Goal: Navigation & Orientation: Find specific page/section

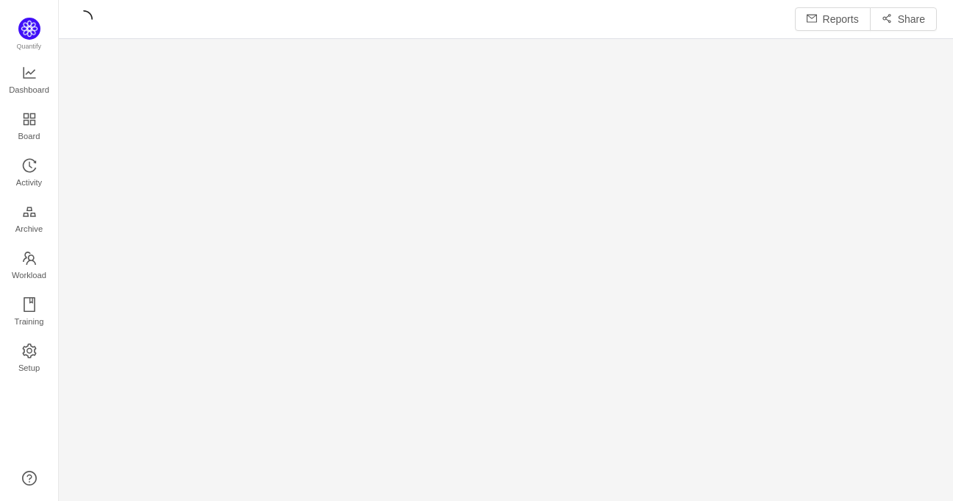
scroll to position [16, 16]
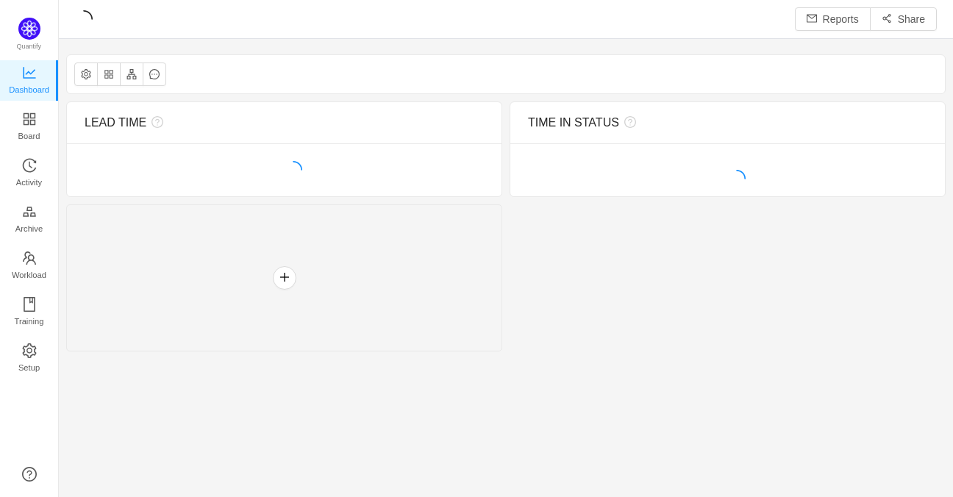
scroll to position [480, 868]
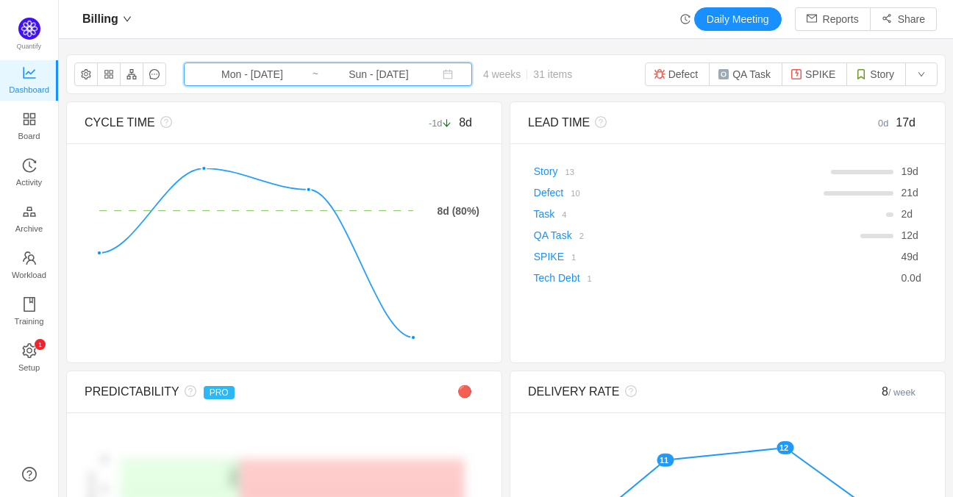
click at [253, 82] on span "Mon - [DATE] ~ Sun - [DATE]" at bounding box center [328, 75] width 288 height 24
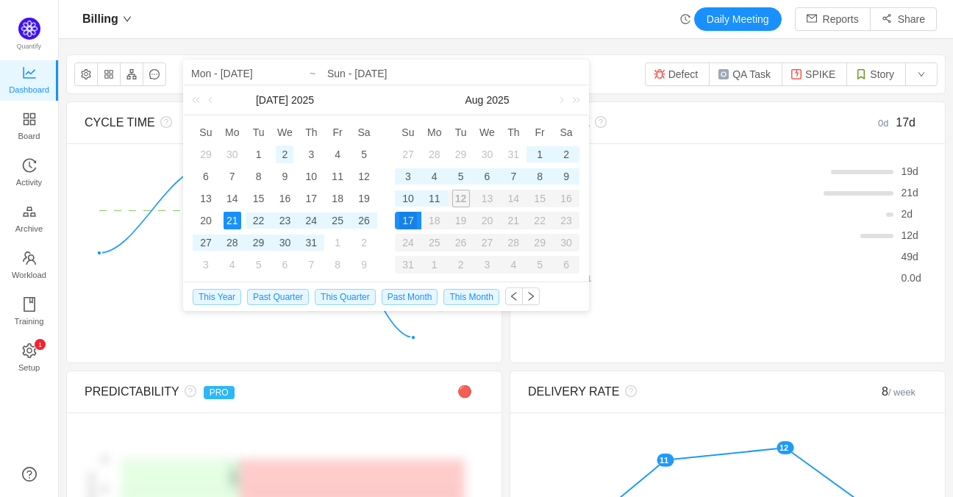
click at [285, 153] on div "2" at bounding box center [285, 155] width 18 height 18
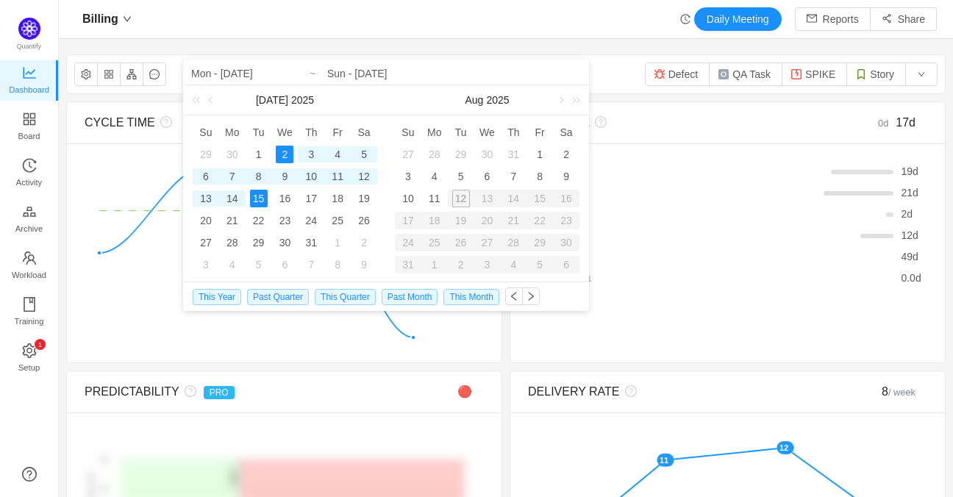
click at [261, 204] on div "15" at bounding box center [259, 199] width 18 height 18
type input "Wed - [DATE]"
type input "Tue - [DATE]"
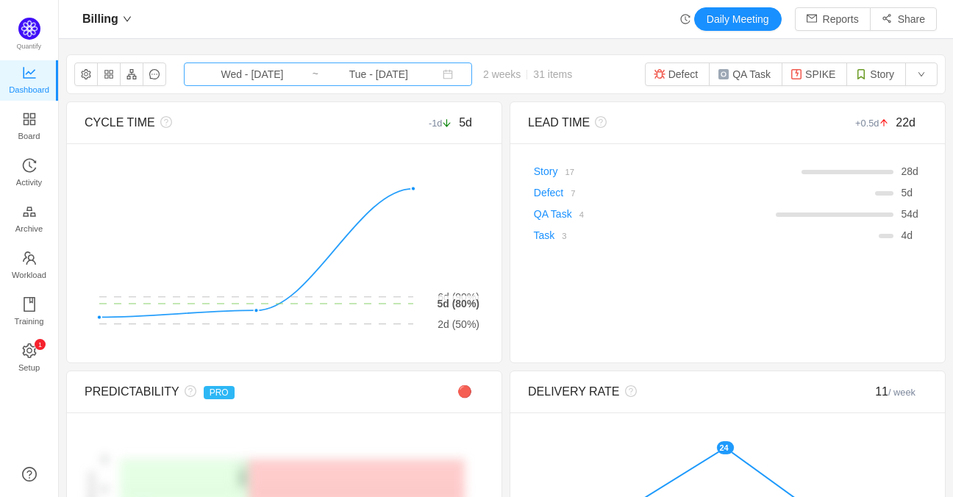
click at [263, 75] on input "Wed - [DATE]" at bounding box center [252, 74] width 119 height 16
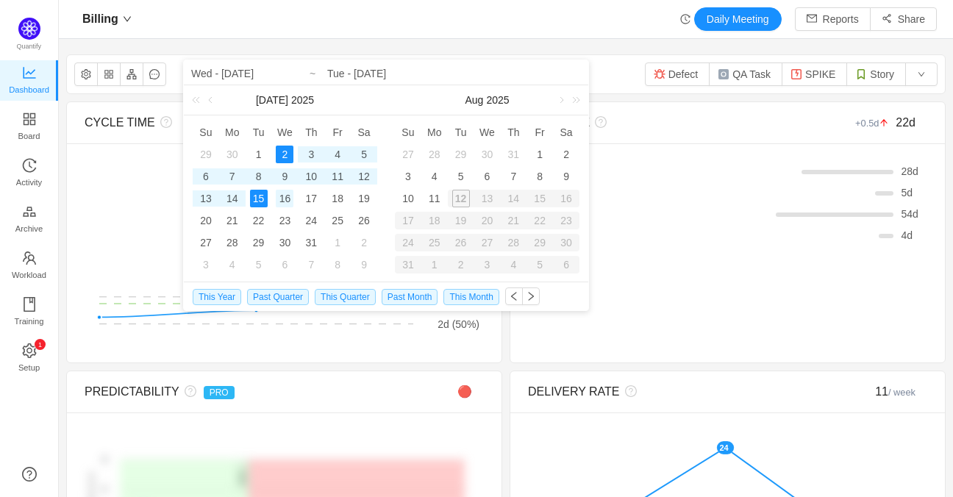
click at [290, 199] on div "16" at bounding box center [285, 199] width 18 height 18
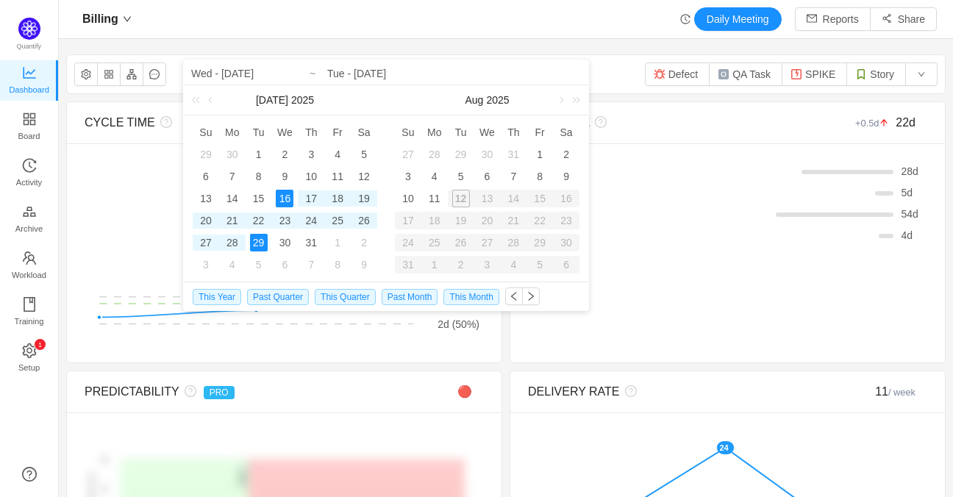
click at [262, 249] on div "29" at bounding box center [259, 243] width 18 height 18
type input "Wed - [DATE]"
type input "Tue - [DATE]"
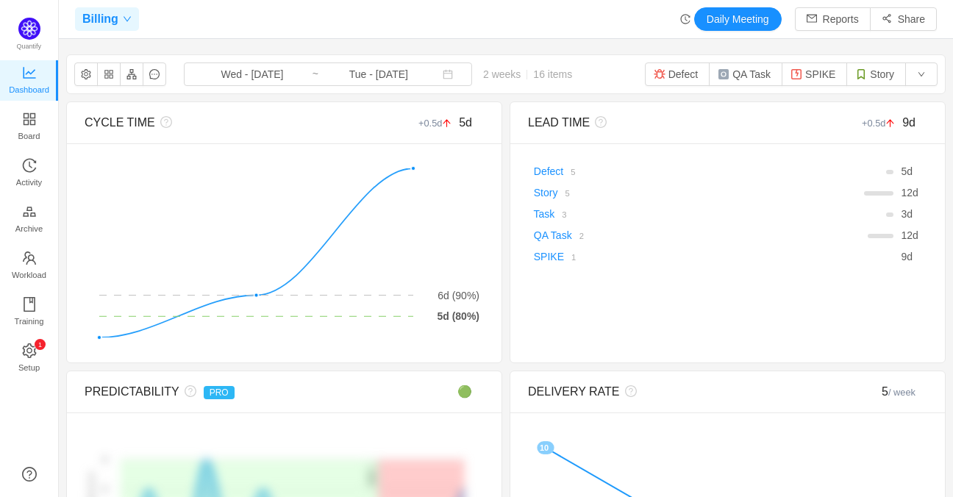
click at [123, 20] on icon "icon: down" at bounding box center [127, 19] width 9 height 9
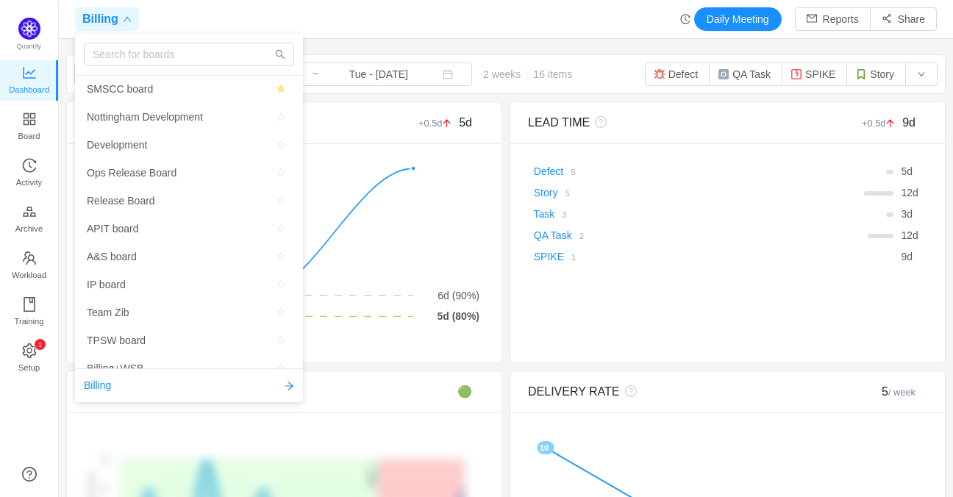
scroll to position [59, 0]
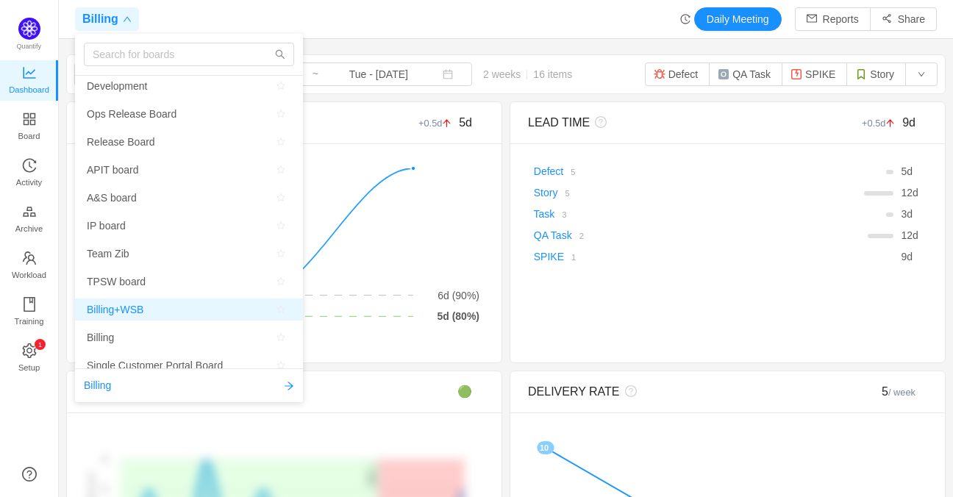
click at [113, 305] on span "Billing+WSB" at bounding box center [115, 310] width 57 height 22
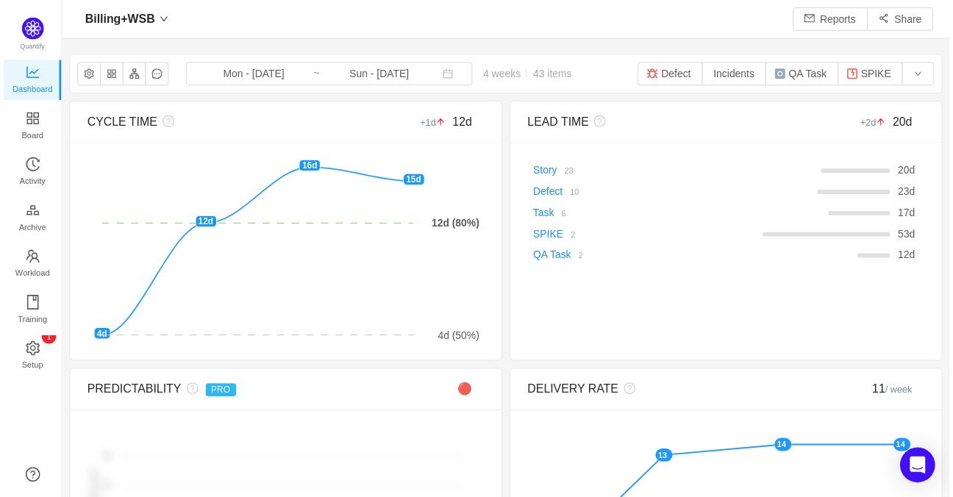
scroll to position [480, 868]
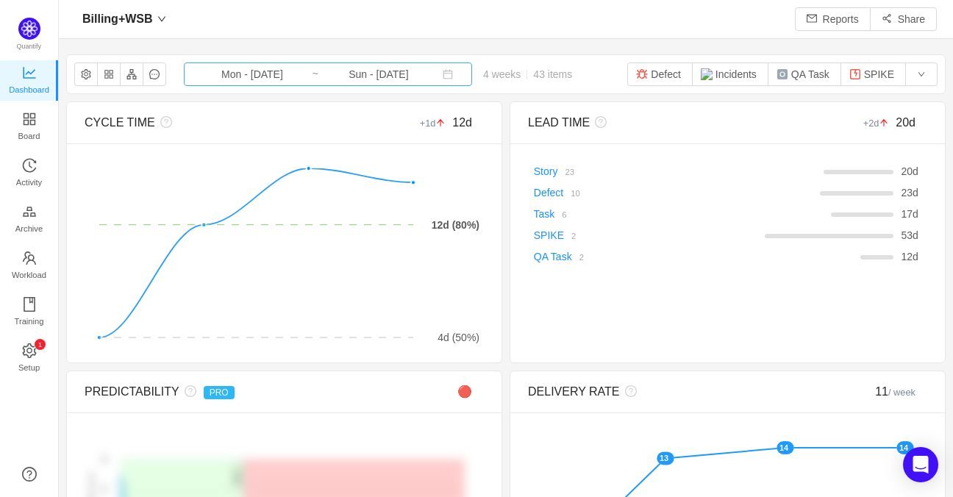
click at [242, 80] on input "Mon - [DATE]" at bounding box center [252, 74] width 119 height 16
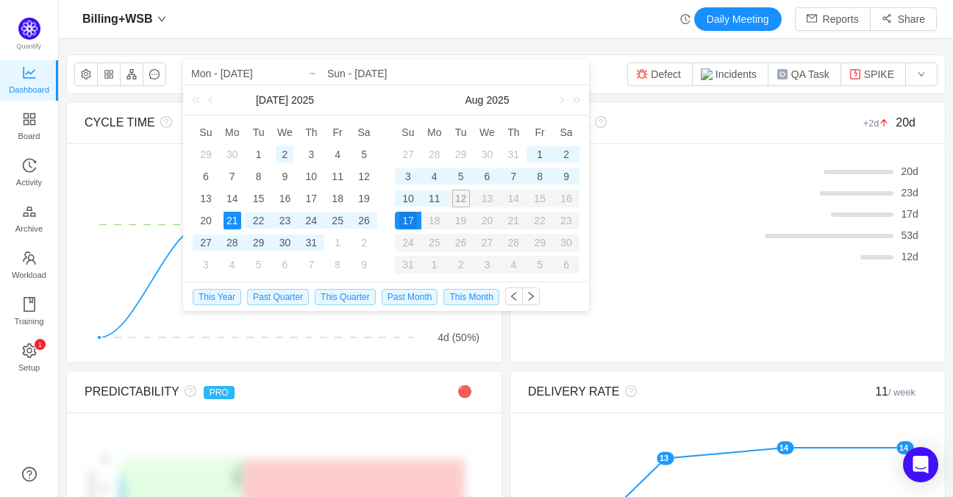
click at [278, 153] on div "2" at bounding box center [285, 155] width 18 height 18
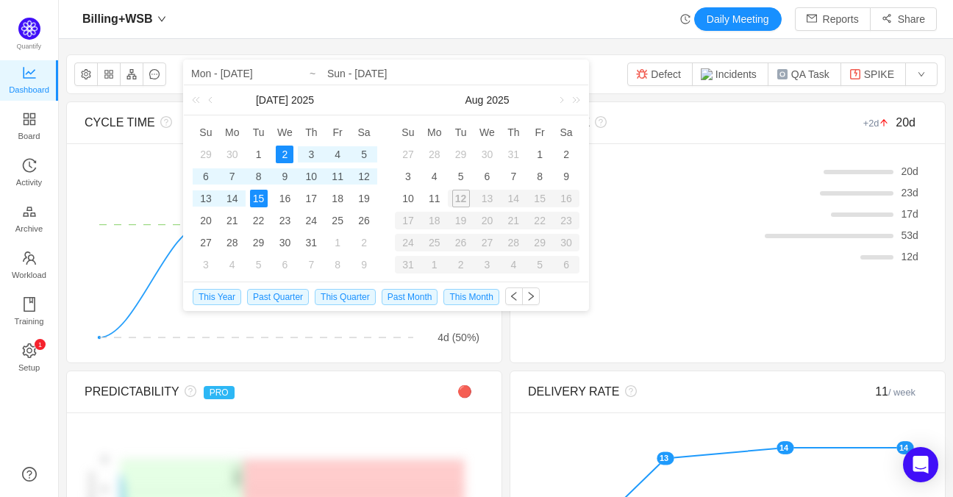
click at [257, 202] on div "15" at bounding box center [259, 199] width 18 height 18
type input "Wed - [DATE]"
type input "Tue - [DATE]"
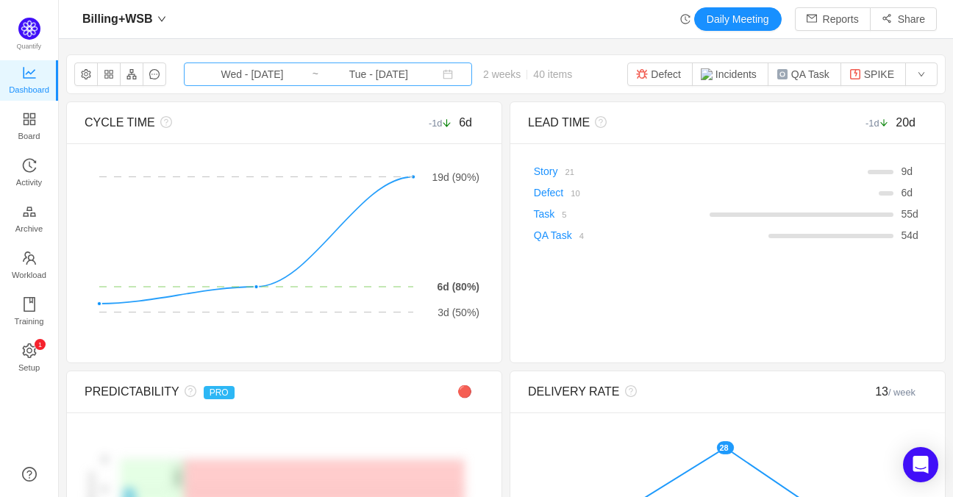
click at [225, 73] on input "Wed - [DATE]" at bounding box center [252, 74] width 119 height 16
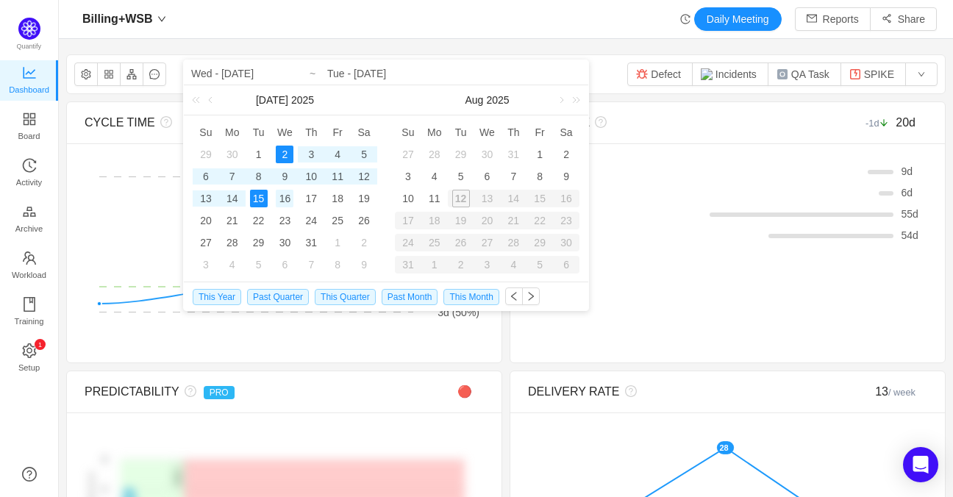
click at [290, 191] on div "16" at bounding box center [285, 199] width 18 height 18
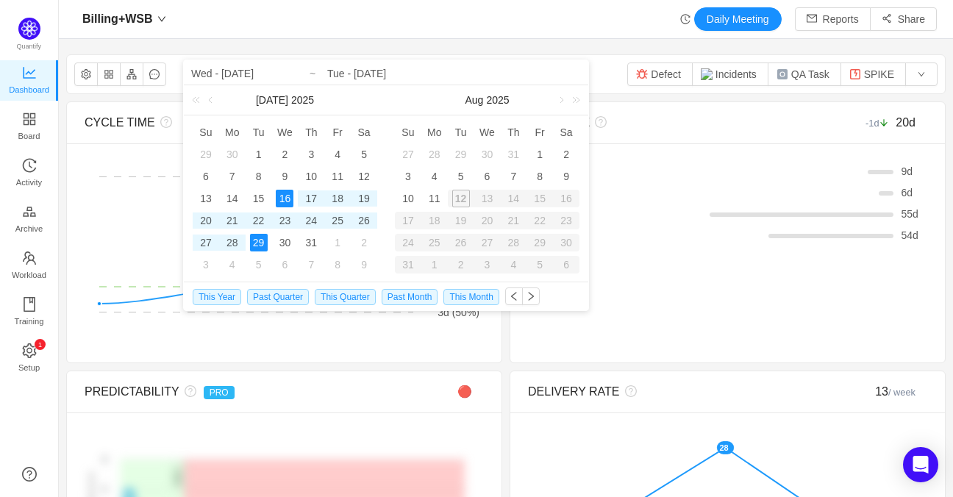
click at [259, 241] on div "29" at bounding box center [259, 243] width 18 height 18
type input "Wed - [DATE]"
type input "Tue - [DATE]"
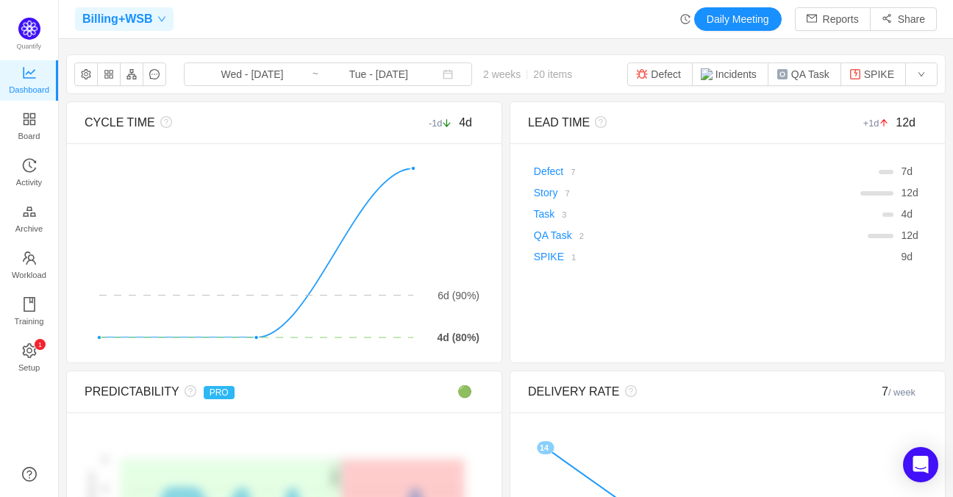
click at [160, 23] on icon "icon: down" at bounding box center [161, 19] width 9 height 9
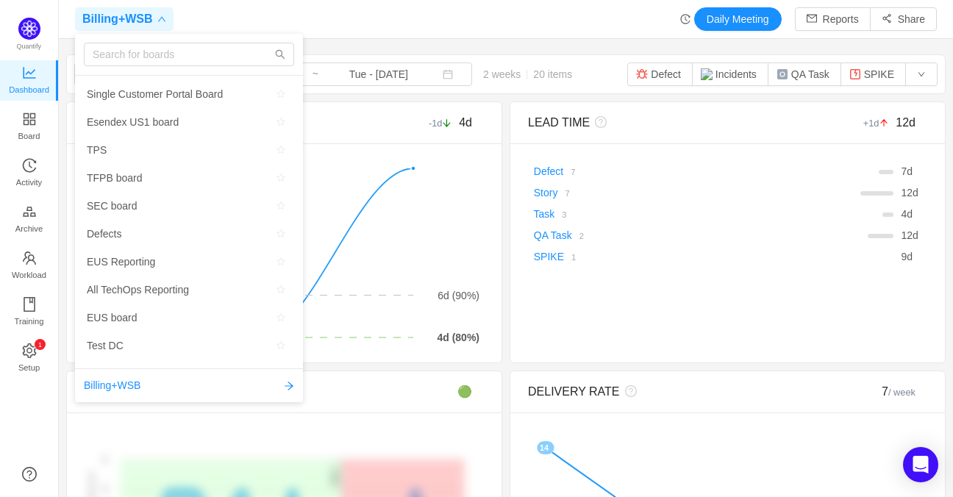
scroll to position [0, 0]
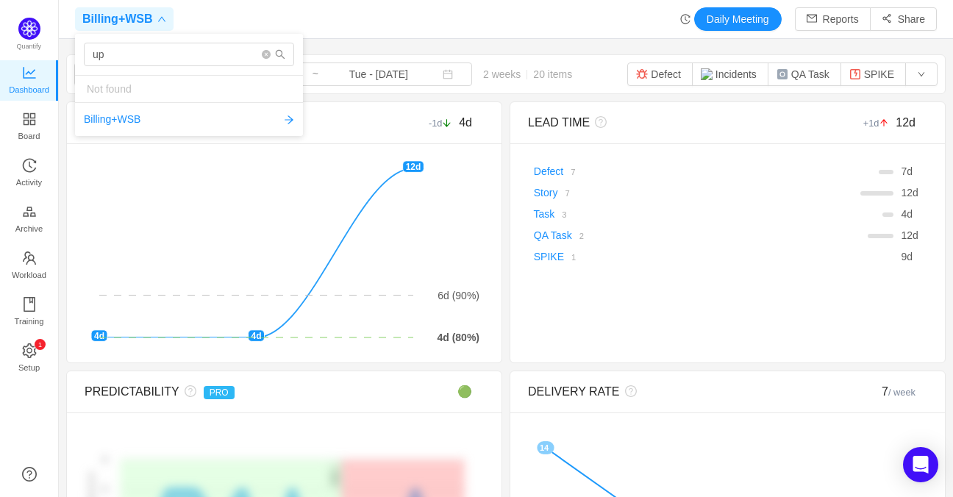
type input "u"
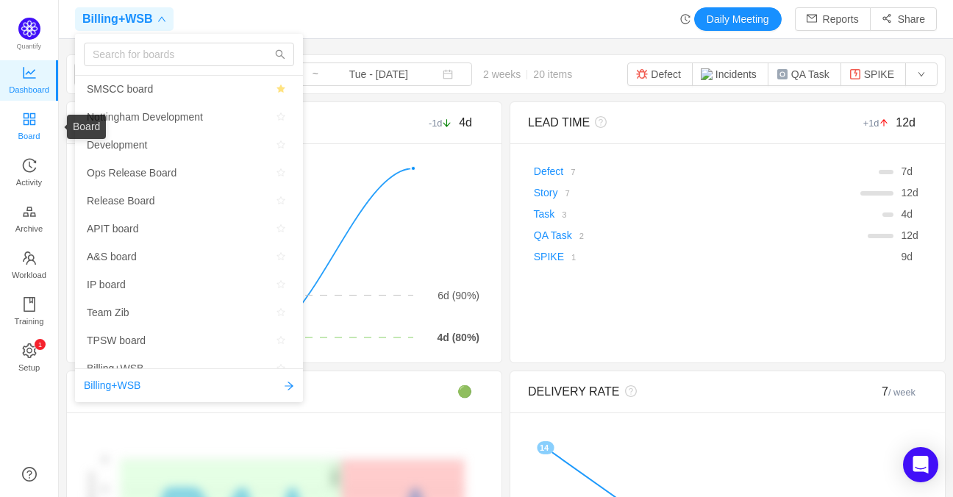
click at [26, 121] on icon "icon: appstore" at bounding box center [29, 119] width 12 height 12
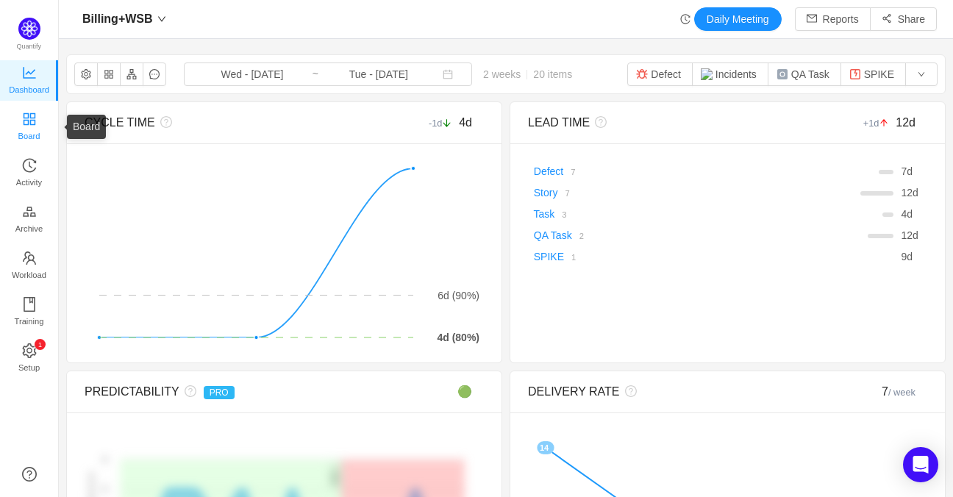
click at [26, 121] on icon "icon: appstore" at bounding box center [29, 119] width 12 height 12
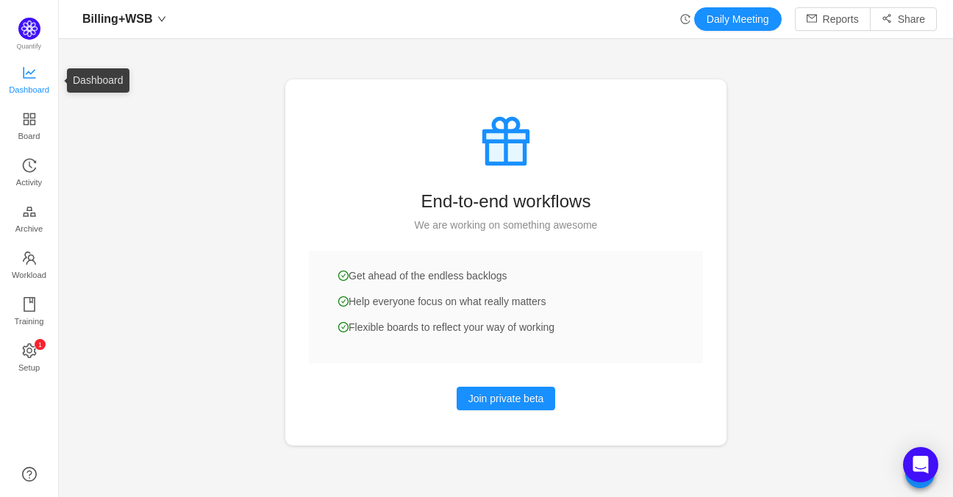
click at [35, 77] on span "Dashboard" at bounding box center [29, 89] width 40 height 29
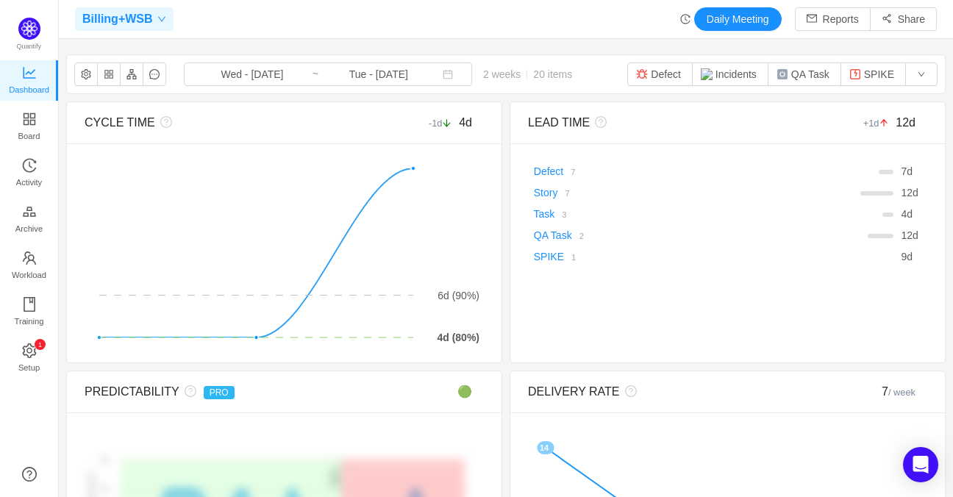
click at [153, 20] on span at bounding box center [159, 19] width 13 height 9
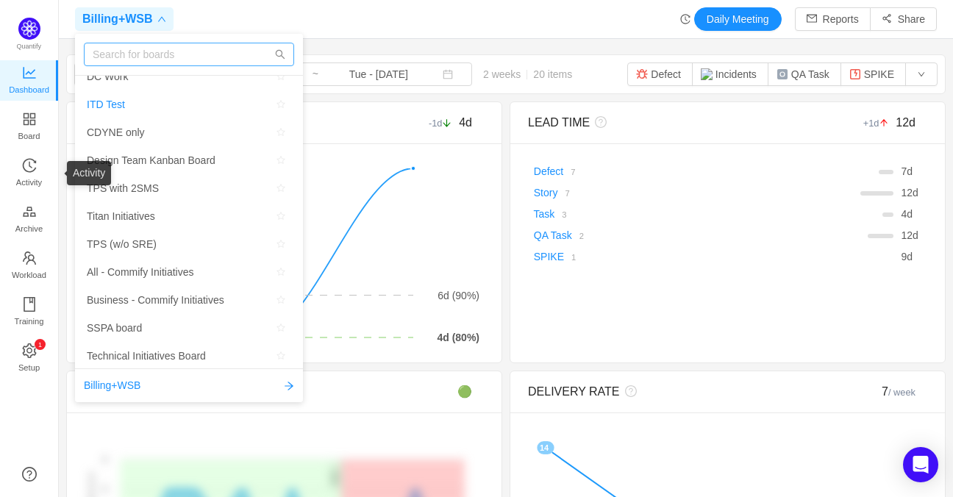
scroll to position [674, 0]
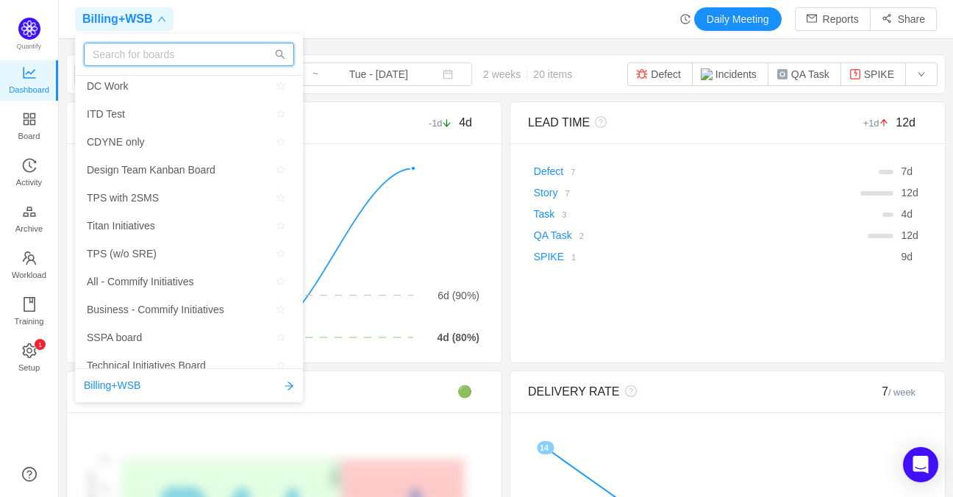
click at [115, 59] on input "text" at bounding box center [189, 55] width 210 height 24
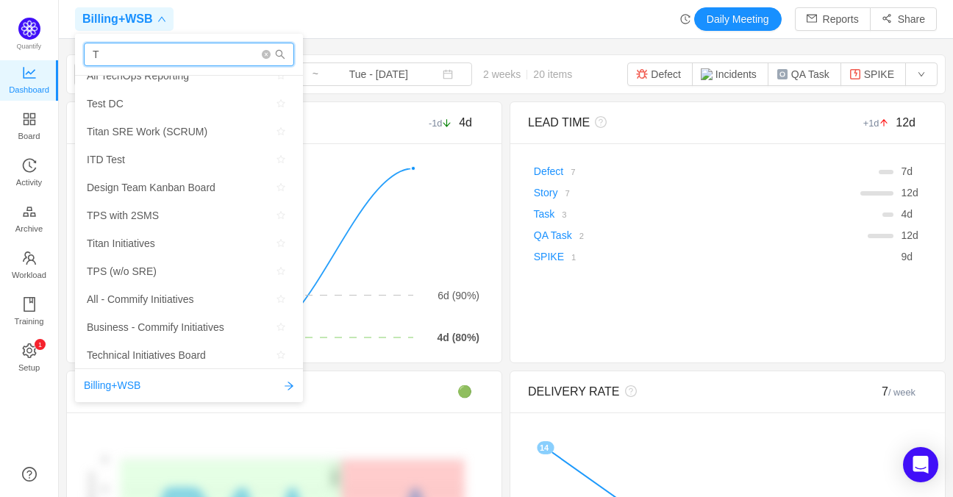
scroll to position [282, 0]
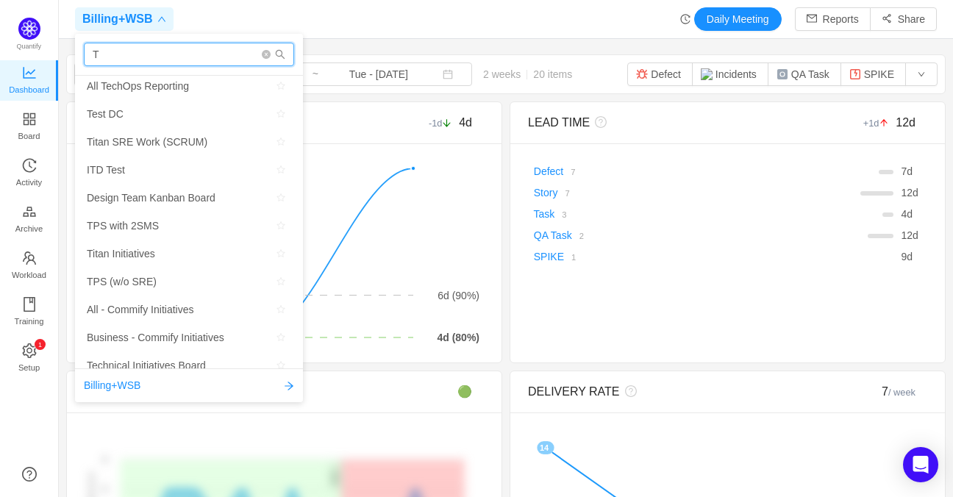
type input "T"
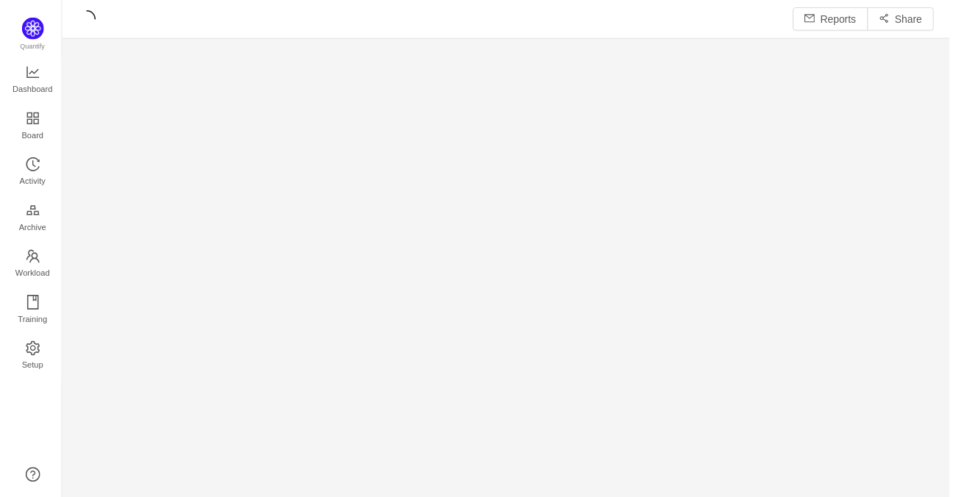
scroll to position [483, 868]
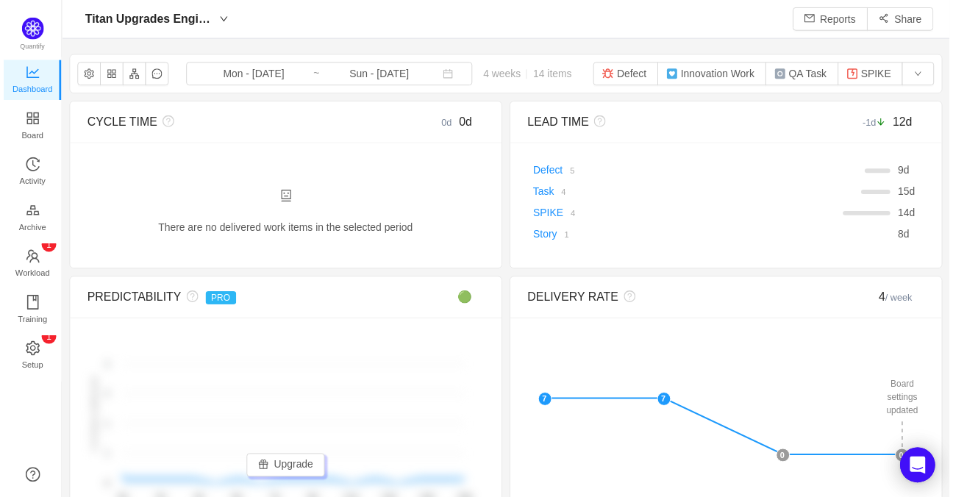
scroll to position [480, 868]
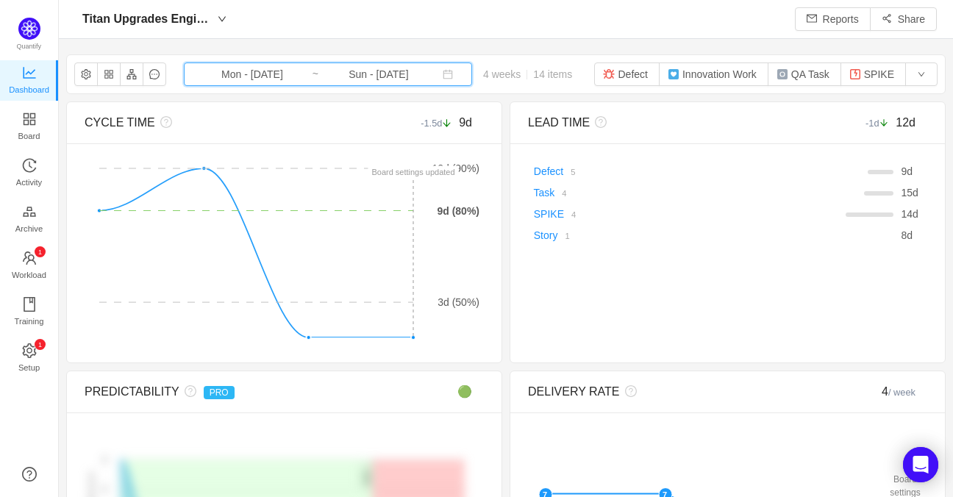
click at [254, 84] on span "Mon - [DATE] ~ Sun - [DATE]" at bounding box center [328, 75] width 288 height 24
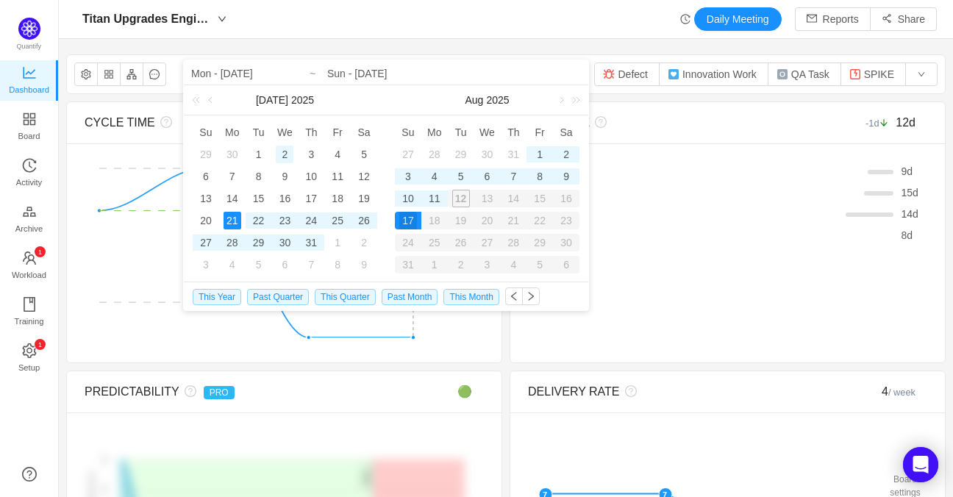
click at [288, 159] on div "2" at bounding box center [285, 155] width 18 height 18
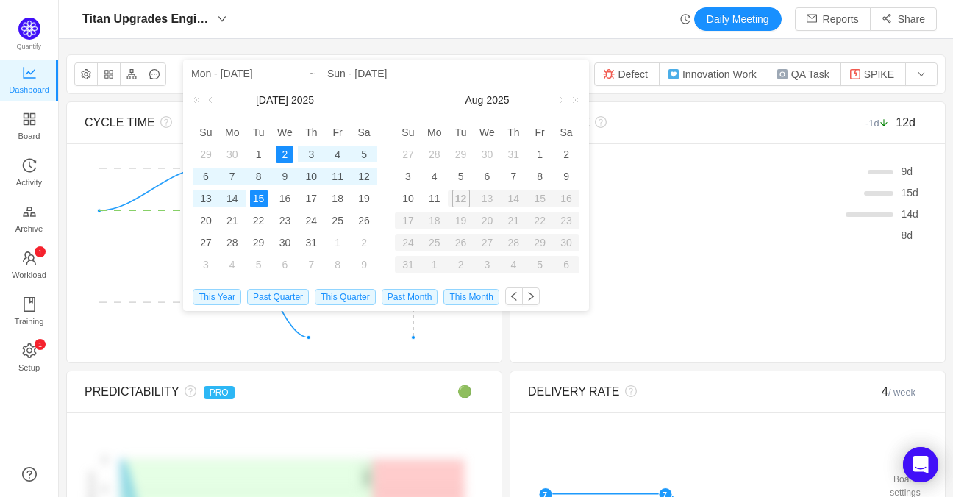
click at [264, 194] on div "15" at bounding box center [259, 199] width 18 height 18
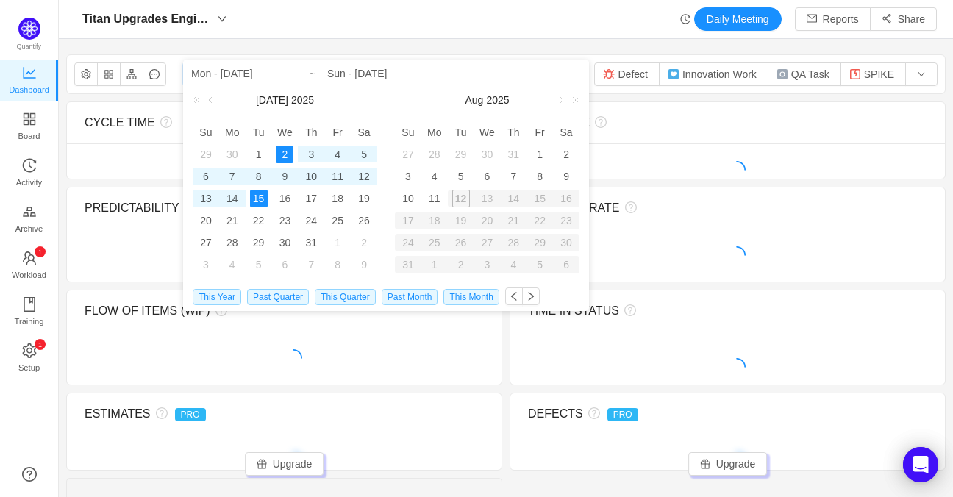
type input "Wed - [DATE]"
type input "Tue - [DATE]"
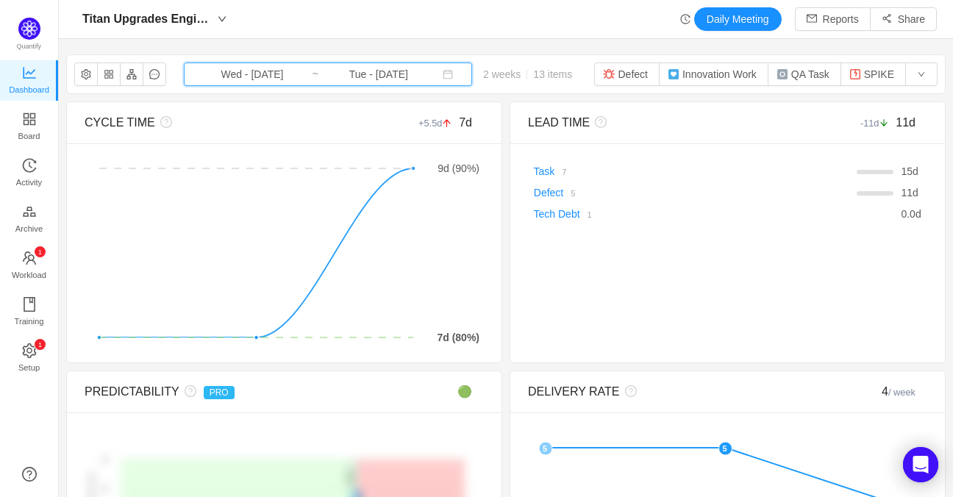
click at [371, 84] on span "Wed - [DATE] ~ Tue - [DATE]" at bounding box center [328, 75] width 288 height 24
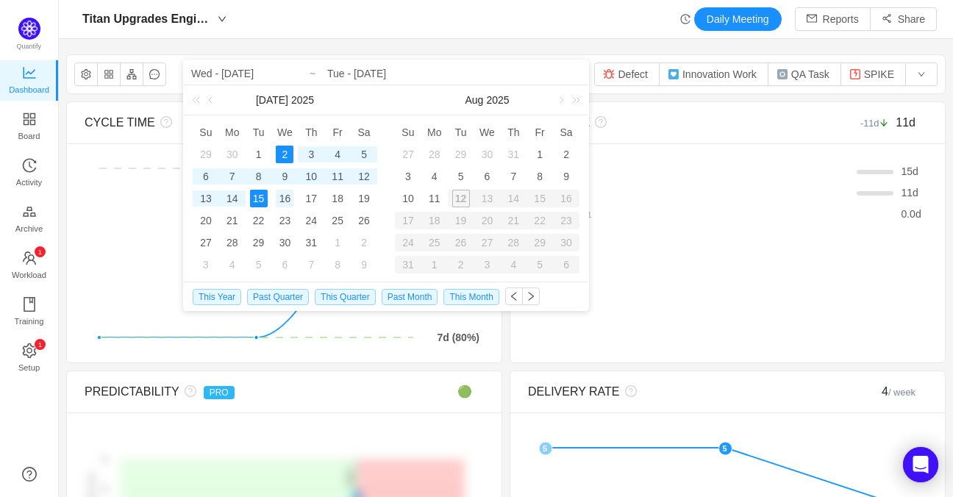
click at [285, 198] on div "16" at bounding box center [285, 199] width 18 height 18
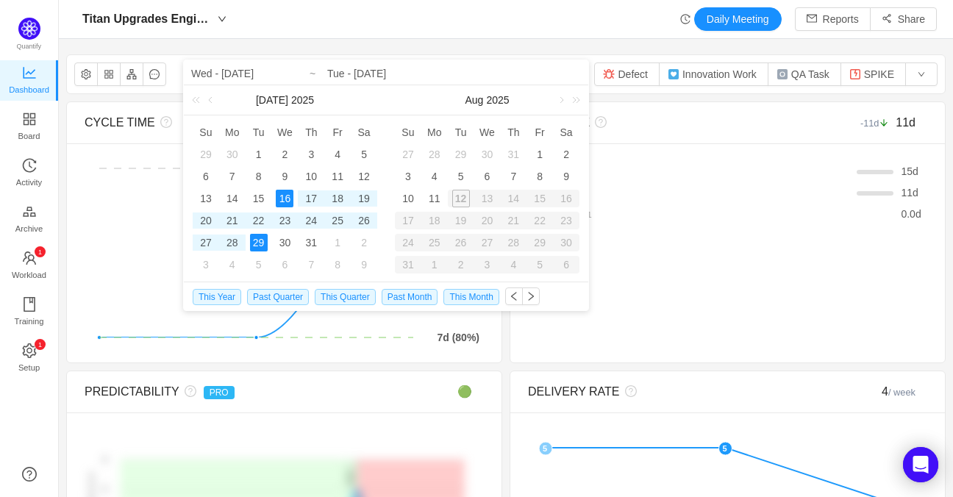
click at [260, 239] on div "29" at bounding box center [259, 243] width 18 height 18
type input "Wed - [DATE]"
type input "Tue - [DATE]"
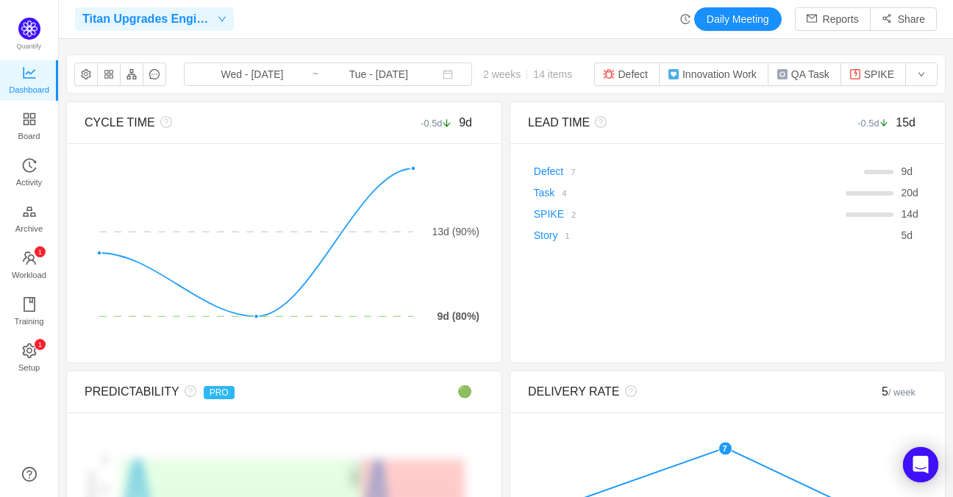
click at [221, 19] on icon "icon: down" at bounding box center [222, 19] width 9 height 9
type input "T"
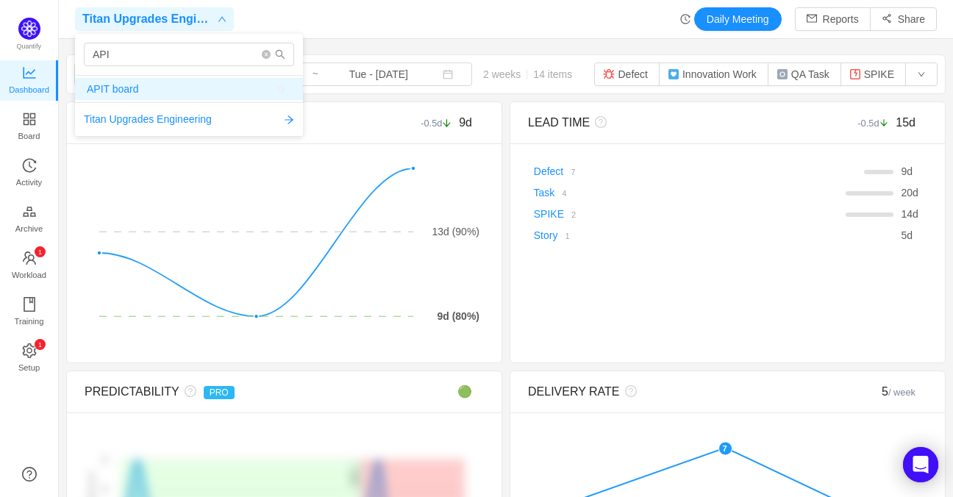
type input "API"
click at [170, 94] on span "APIT board" at bounding box center [189, 89] width 205 height 22
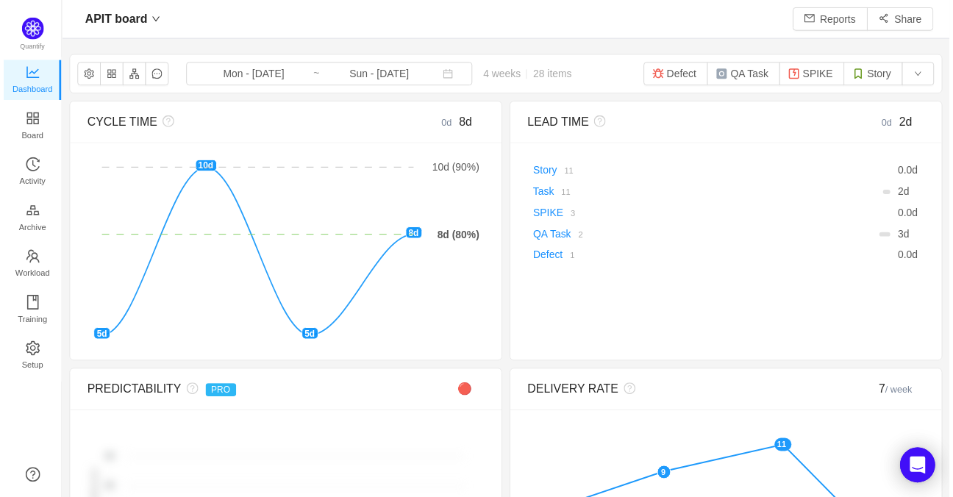
scroll to position [480, 868]
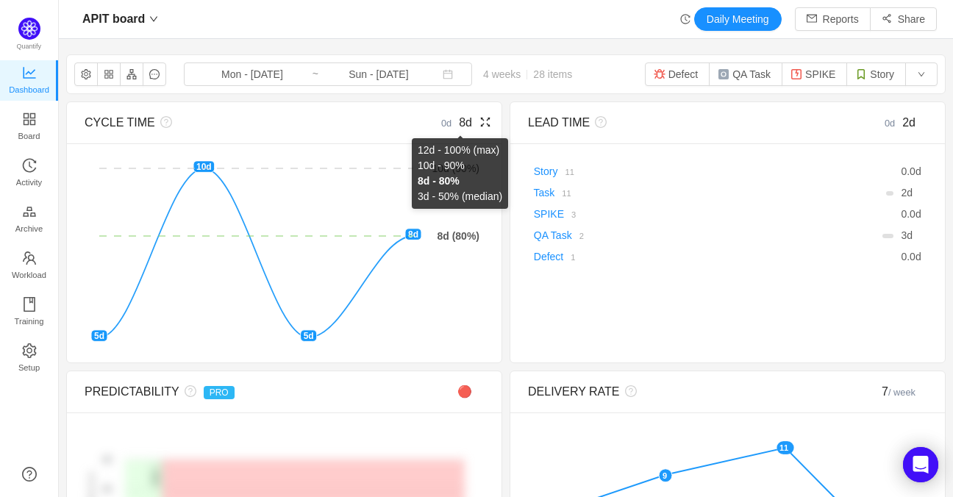
click at [459, 121] on span "8d" at bounding box center [465, 122] width 13 height 13
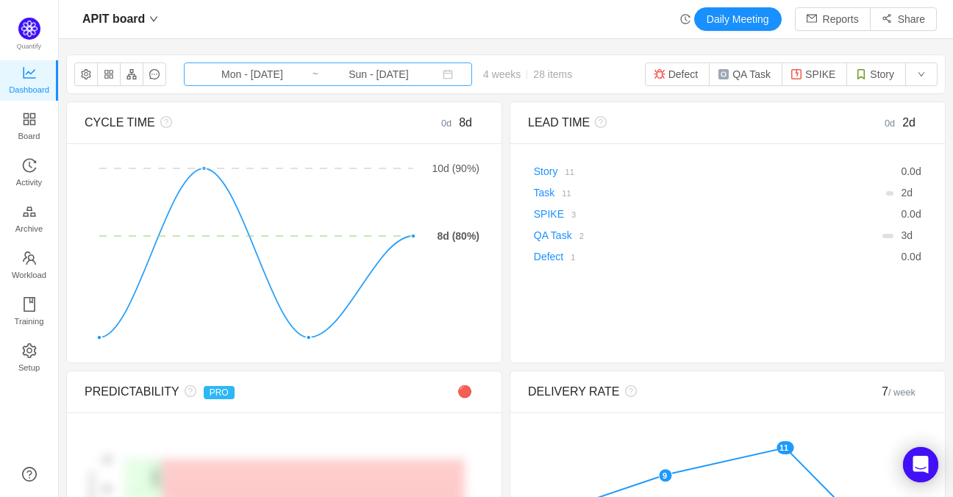
click at [244, 80] on input "Mon - [DATE]" at bounding box center [252, 74] width 119 height 16
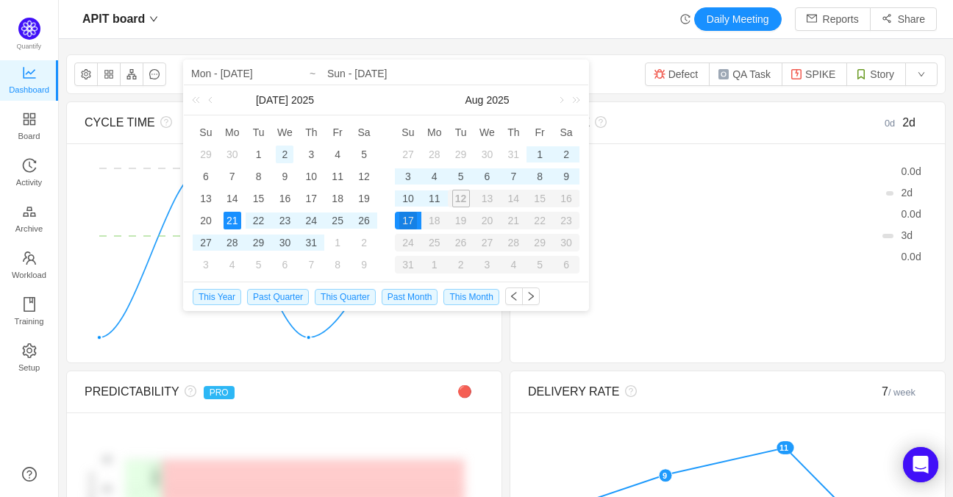
click at [289, 147] on div "2" at bounding box center [285, 155] width 18 height 18
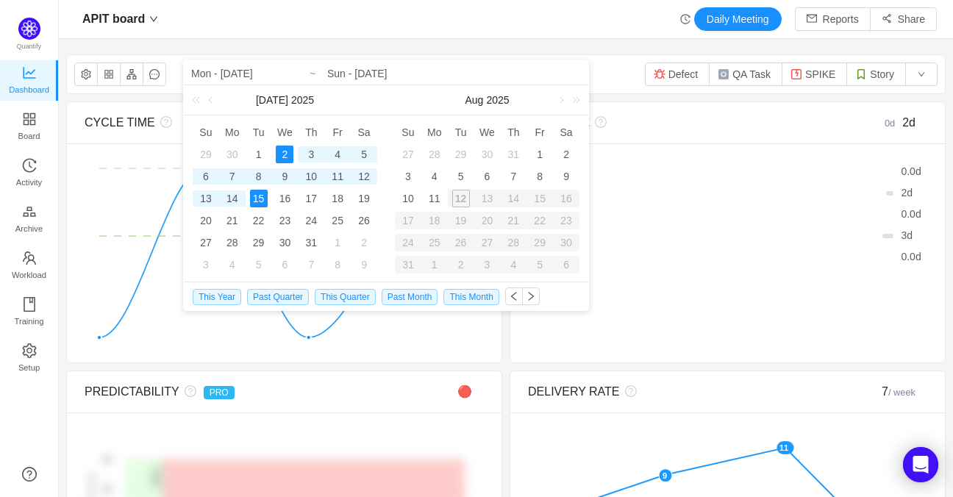
click at [258, 200] on div "15" at bounding box center [259, 199] width 18 height 18
type input "Wed - [DATE]"
type input "Tue - [DATE]"
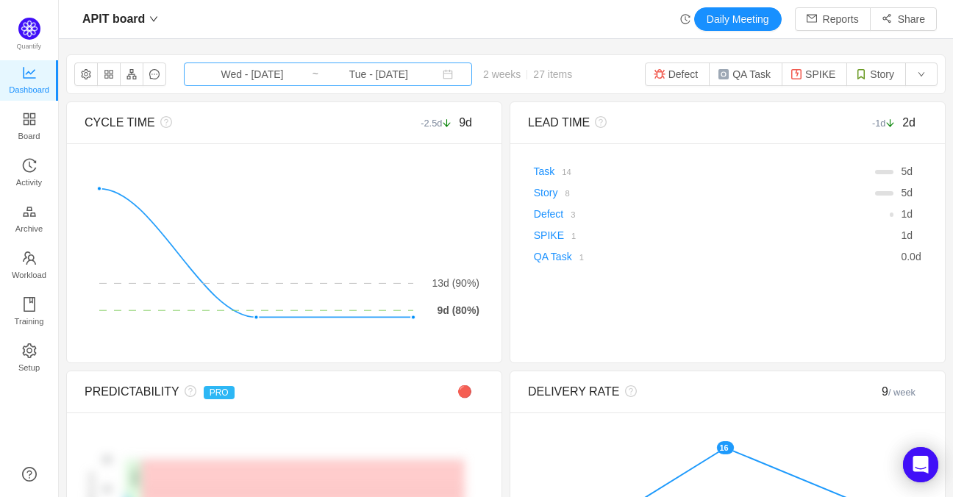
click at [285, 71] on input "Wed - [DATE]" at bounding box center [252, 74] width 119 height 16
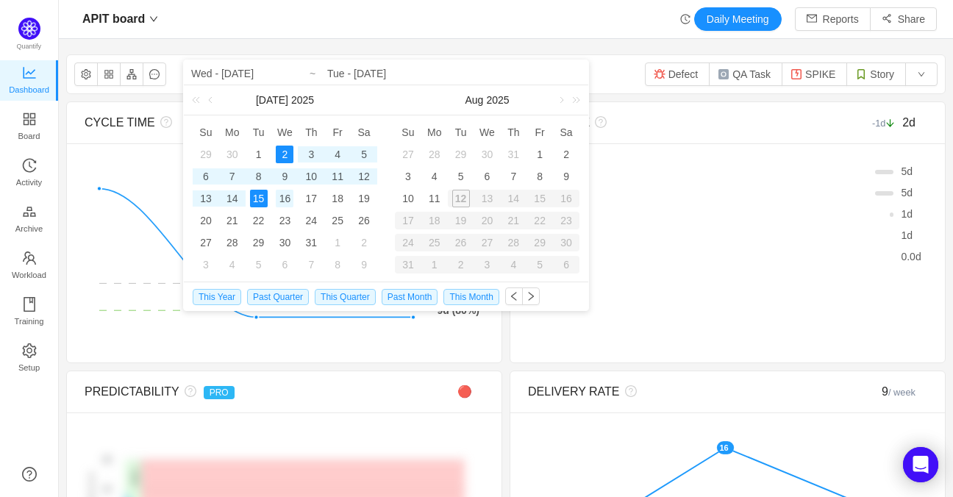
click at [281, 190] on div "16" at bounding box center [285, 199] width 18 height 18
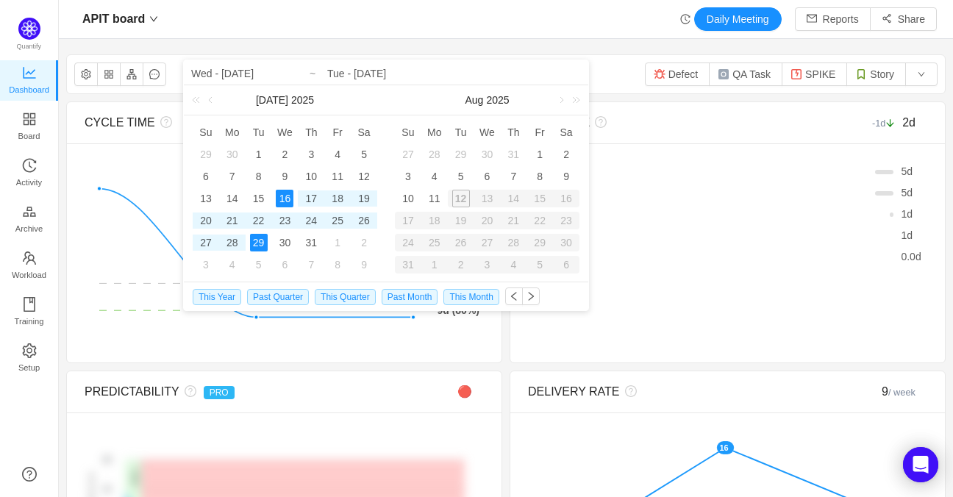
click at [262, 250] on div "29" at bounding box center [259, 243] width 18 height 18
type input "Wed - [DATE]"
type input "Tue - [DATE]"
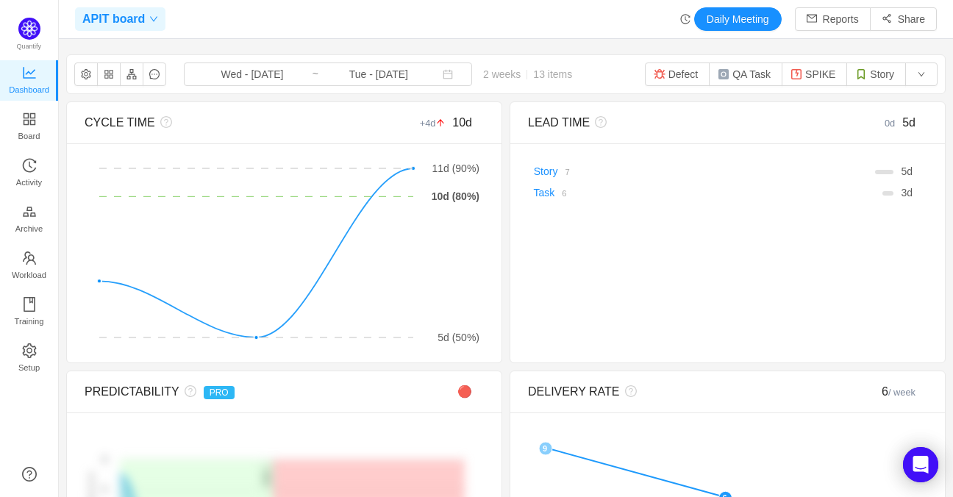
click at [138, 13] on span "APIT board" at bounding box center [113, 19] width 63 height 24
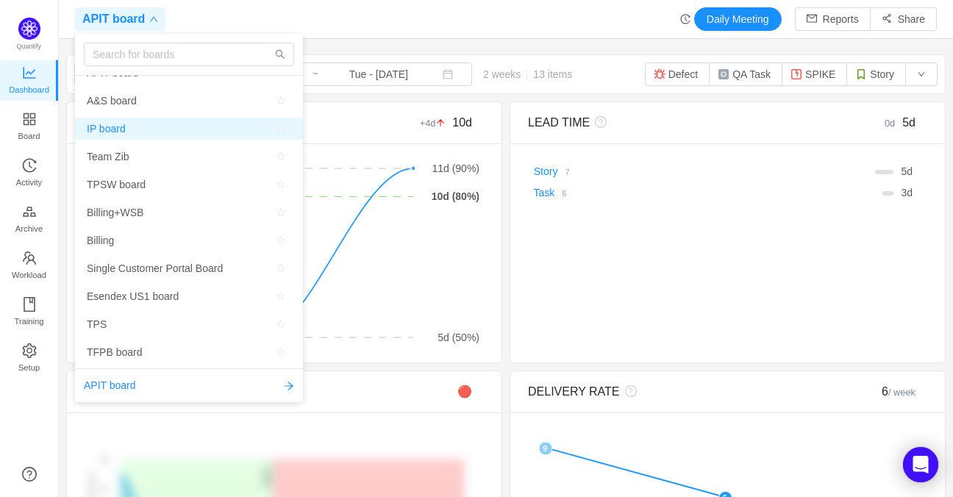
scroll to position [177, 0]
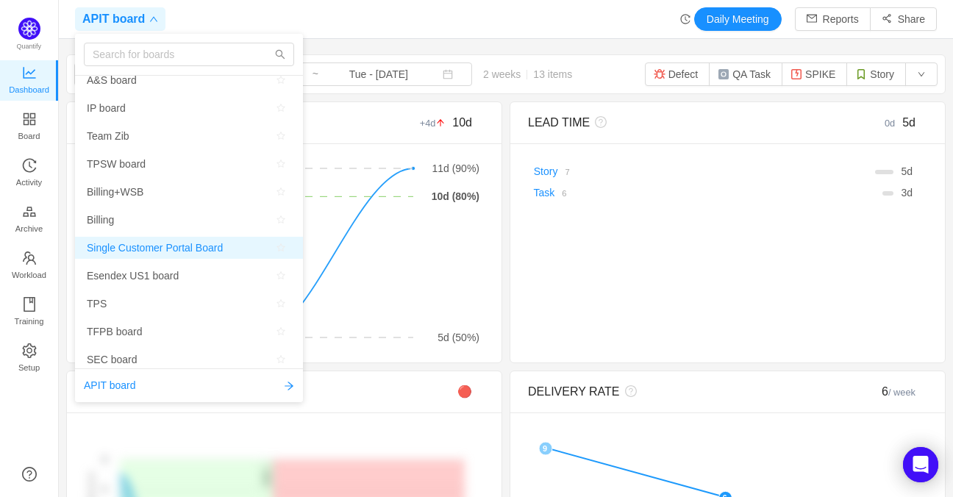
click at [117, 256] on span "Single Customer Portal Board" at bounding box center [155, 248] width 136 height 22
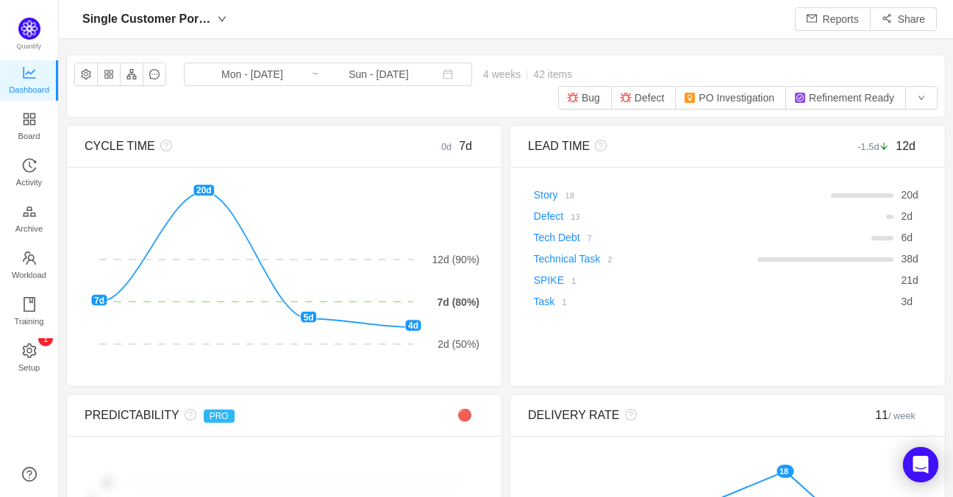
scroll to position [480, 868]
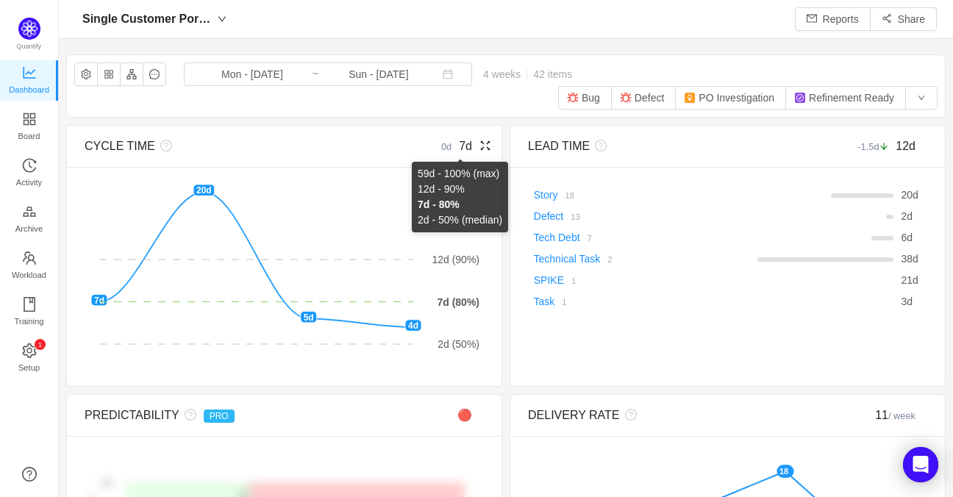
click at [459, 148] on span "7d" at bounding box center [465, 146] width 13 height 13
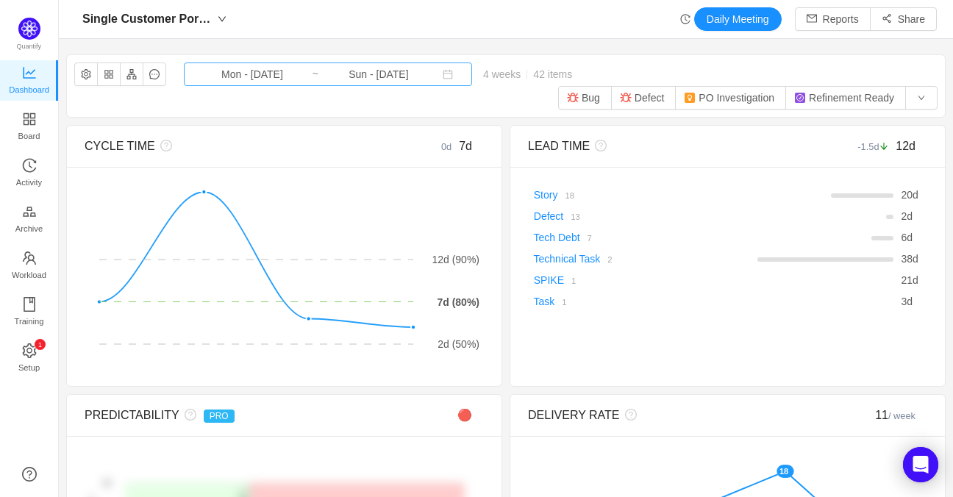
click at [230, 73] on input "Mon - [DATE]" at bounding box center [252, 74] width 119 height 16
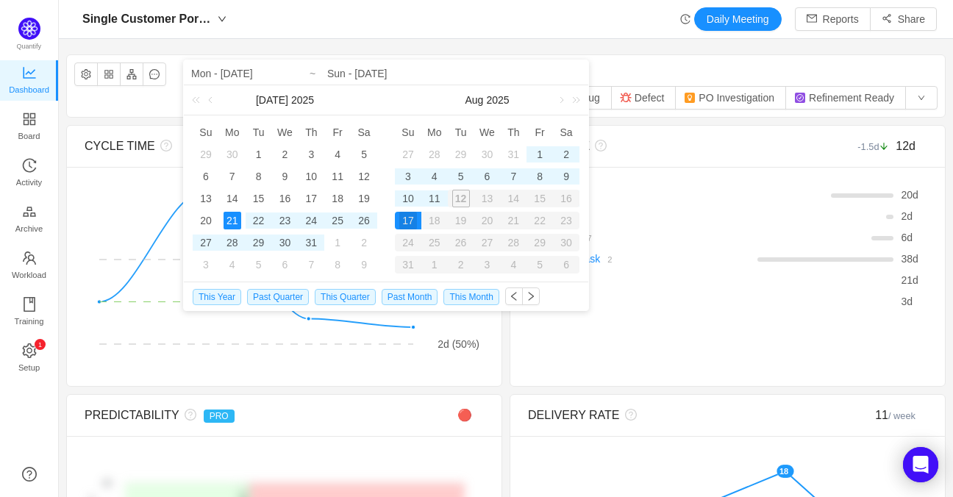
click at [296, 157] on td "2" at bounding box center [285, 154] width 26 height 22
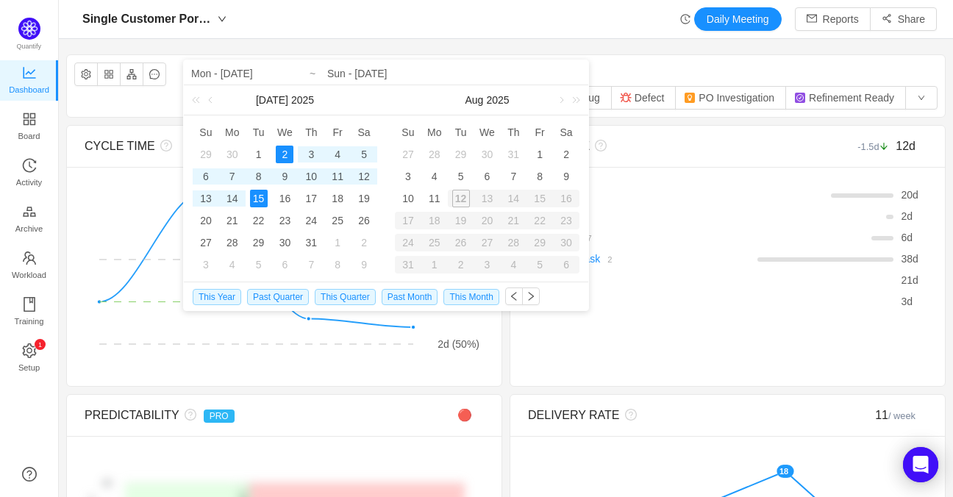
click at [269, 199] on td "15" at bounding box center [259, 199] width 26 height 22
type input "Wed - [DATE]"
type input "Tue - [DATE]"
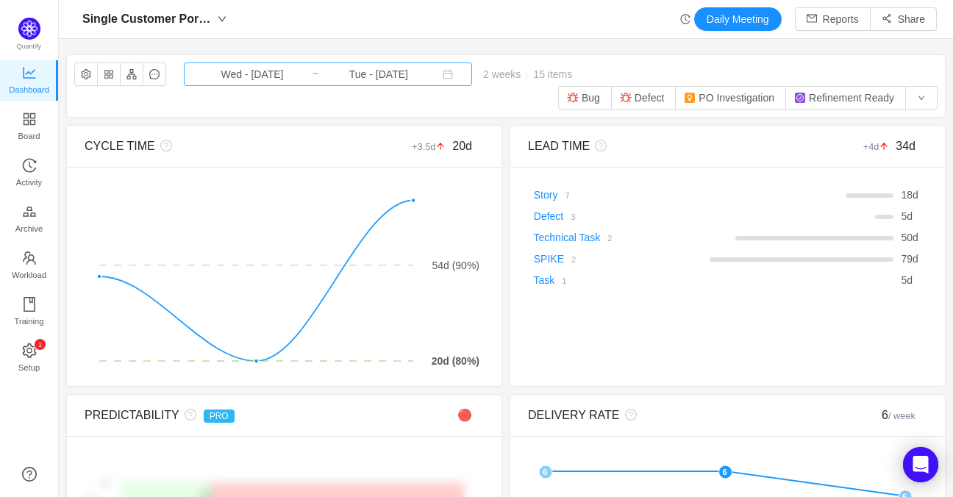
click at [253, 80] on input "Wed - [DATE]" at bounding box center [252, 74] width 119 height 16
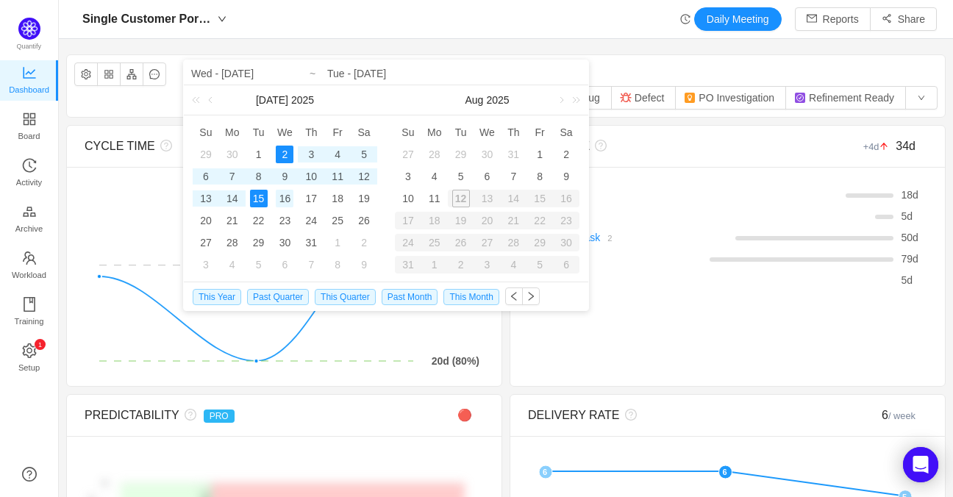
click at [282, 199] on div "16" at bounding box center [285, 199] width 18 height 18
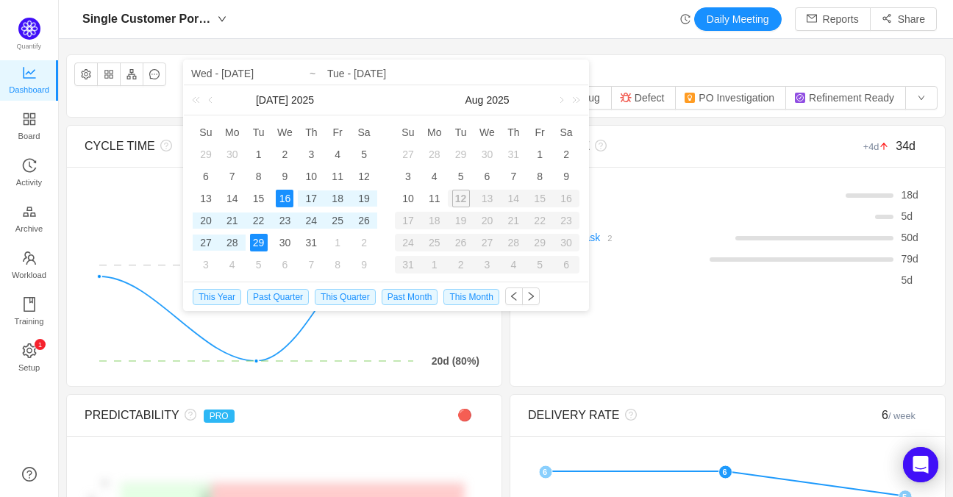
click at [263, 249] on div "29" at bounding box center [259, 243] width 18 height 18
type input "Wed - [DATE]"
type input "Tue - [DATE]"
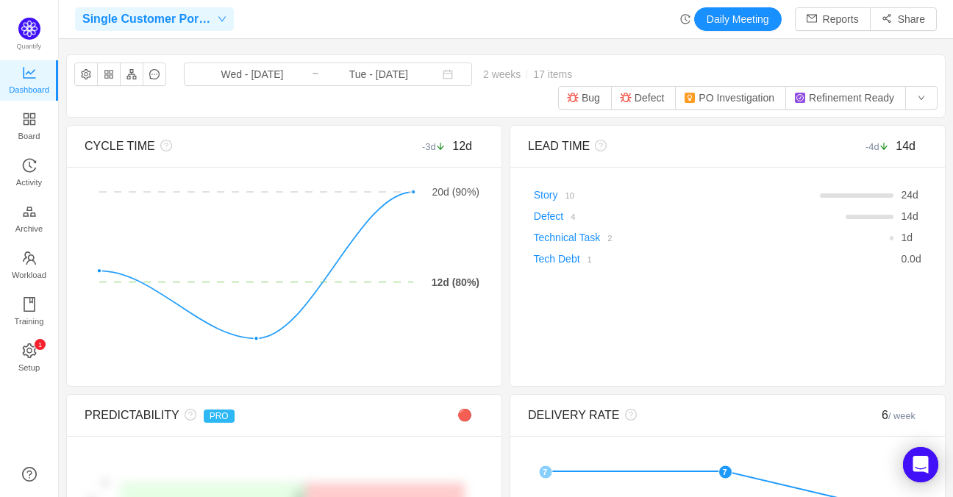
click at [218, 14] on div "Single Customer Portal Board" at bounding box center [154, 19] width 159 height 24
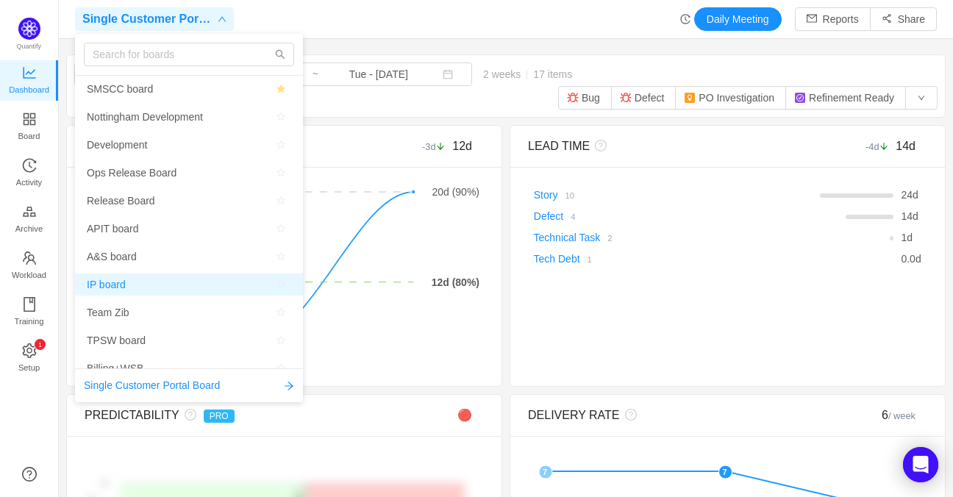
click at [118, 283] on span "IP board" at bounding box center [106, 285] width 39 height 22
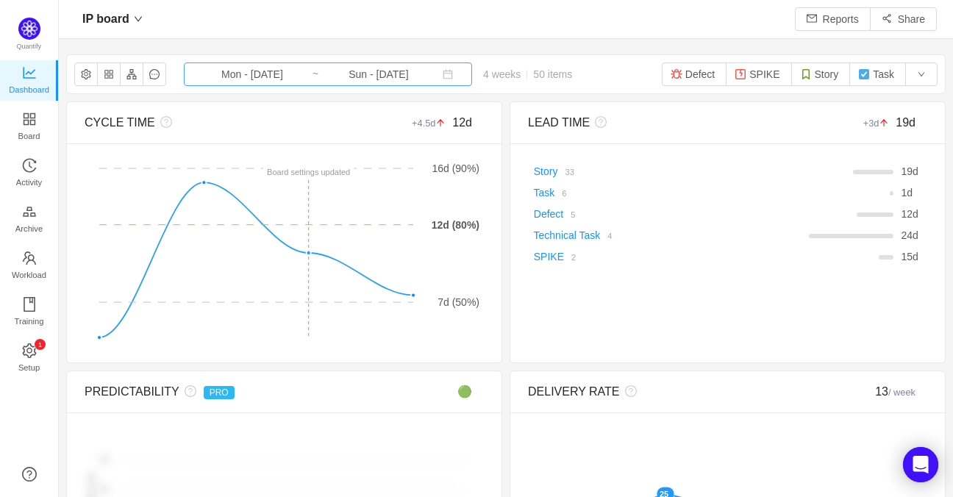
scroll to position [480, 868]
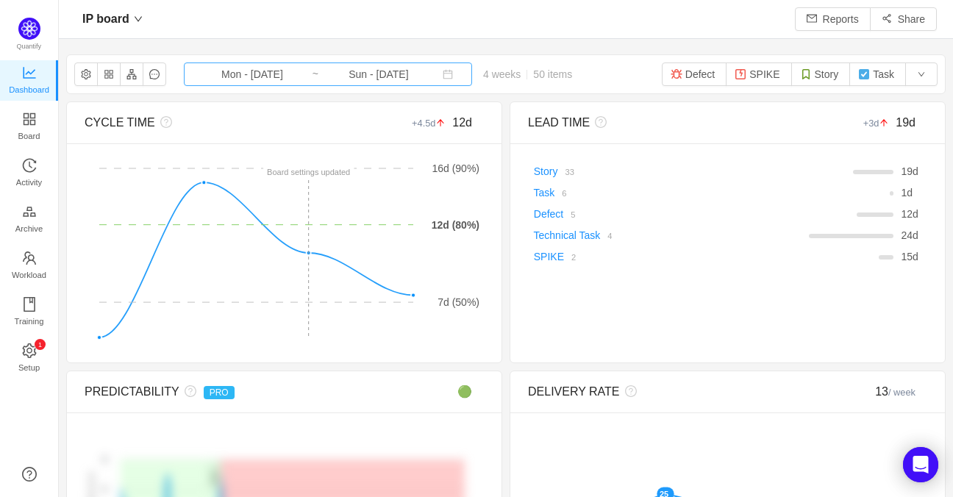
click at [260, 77] on input "Mon - [DATE]" at bounding box center [252, 74] width 119 height 16
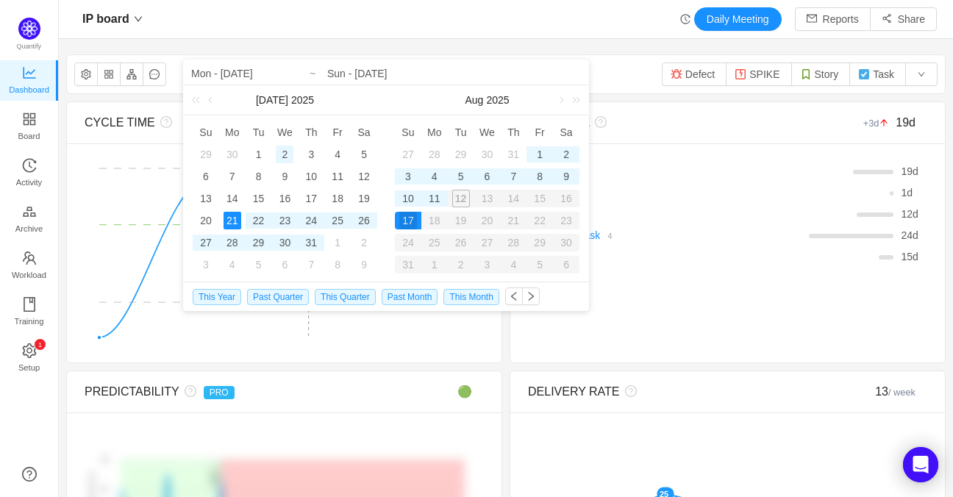
click at [288, 153] on div "2" at bounding box center [285, 155] width 18 height 18
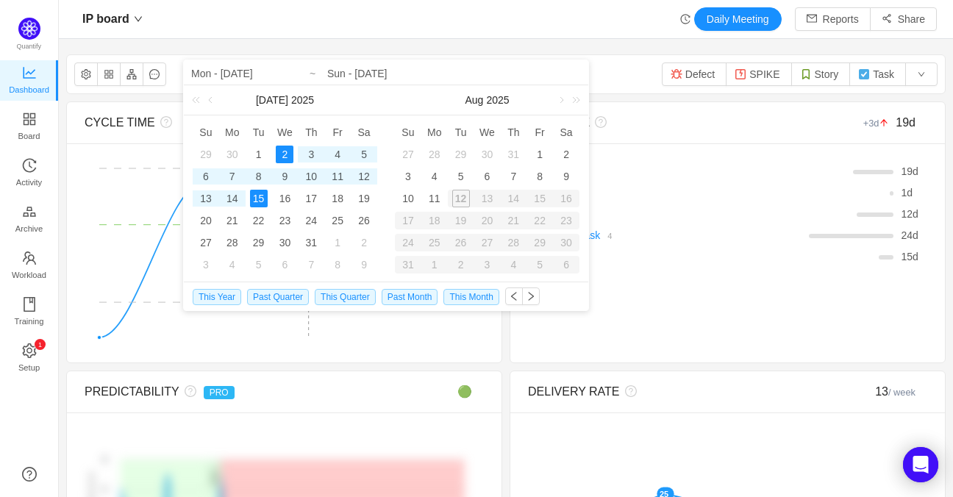
click at [260, 198] on div "15" at bounding box center [259, 199] width 18 height 18
type input "Wed - [DATE]"
type input "Tue - [DATE]"
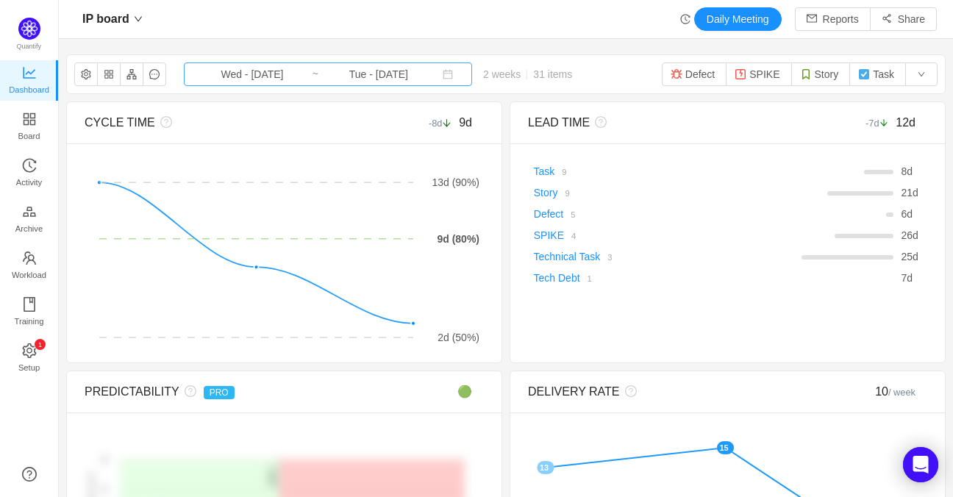
click at [344, 77] on input "Tue - [DATE]" at bounding box center [378, 74] width 119 height 16
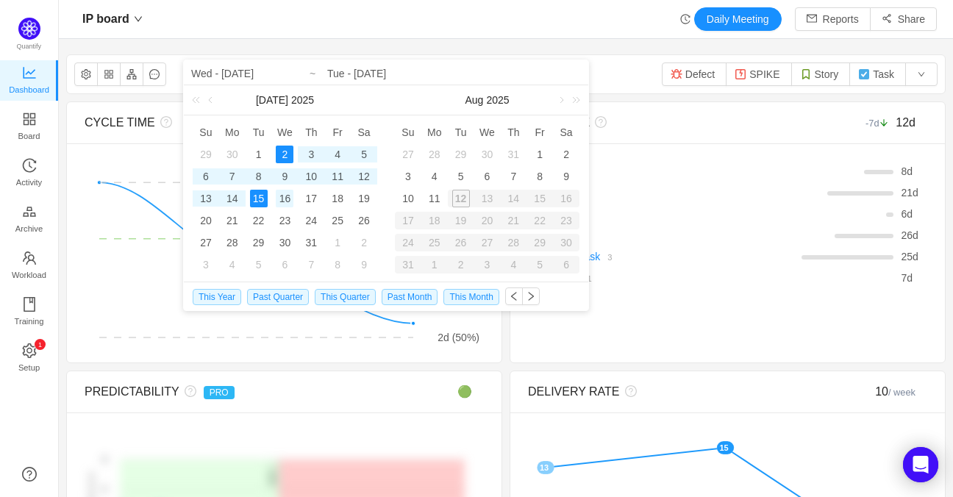
click at [287, 197] on div "16" at bounding box center [285, 199] width 18 height 18
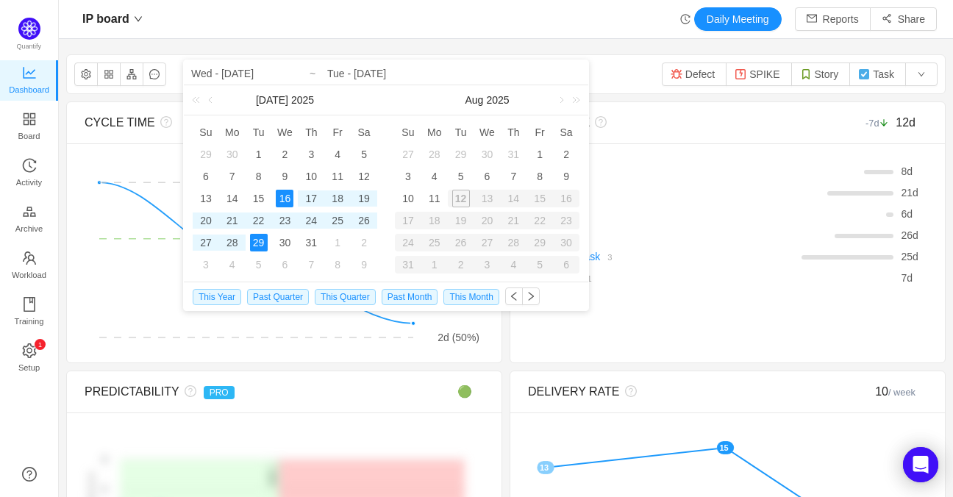
click at [256, 242] on div "29" at bounding box center [259, 243] width 18 height 18
type input "Wed - [DATE]"
type input "Tue - [DATE]"
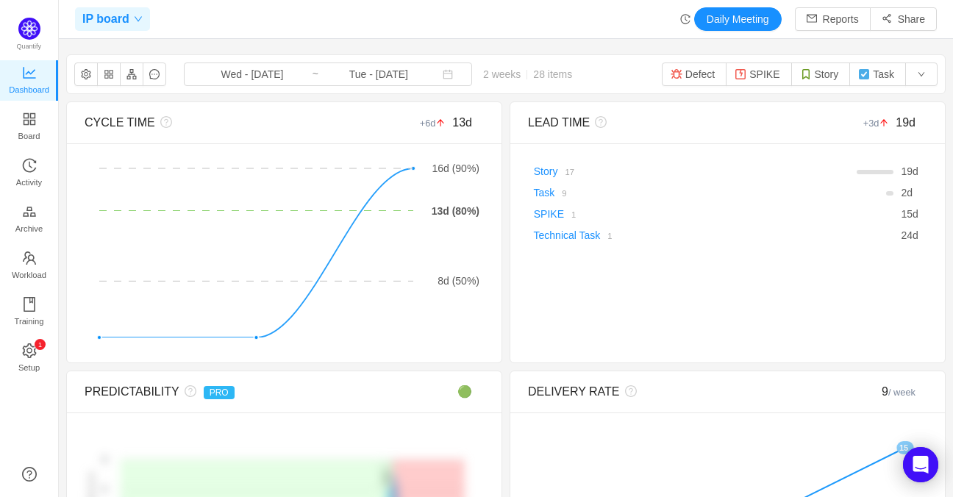
click at [119, 17] on span "IP board" at bounding box center [105, 19] width 47 height 24
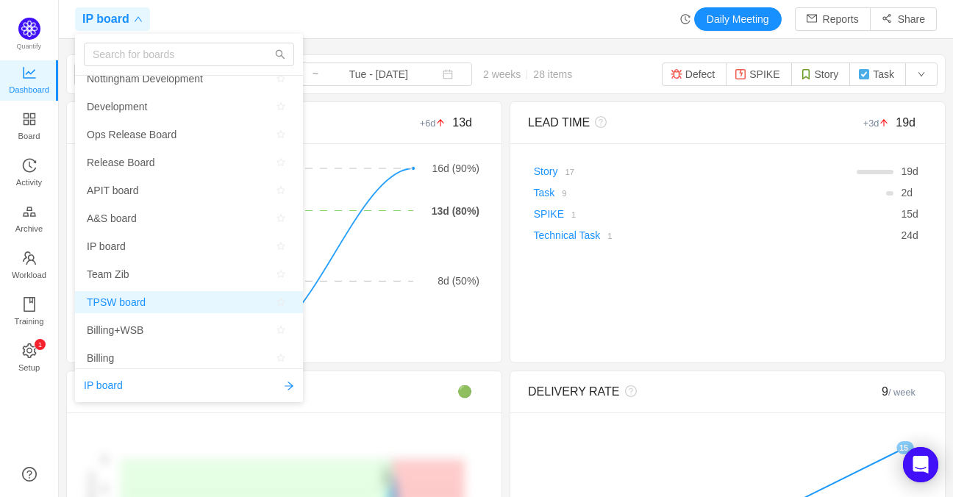
scroll to position [59, 0]
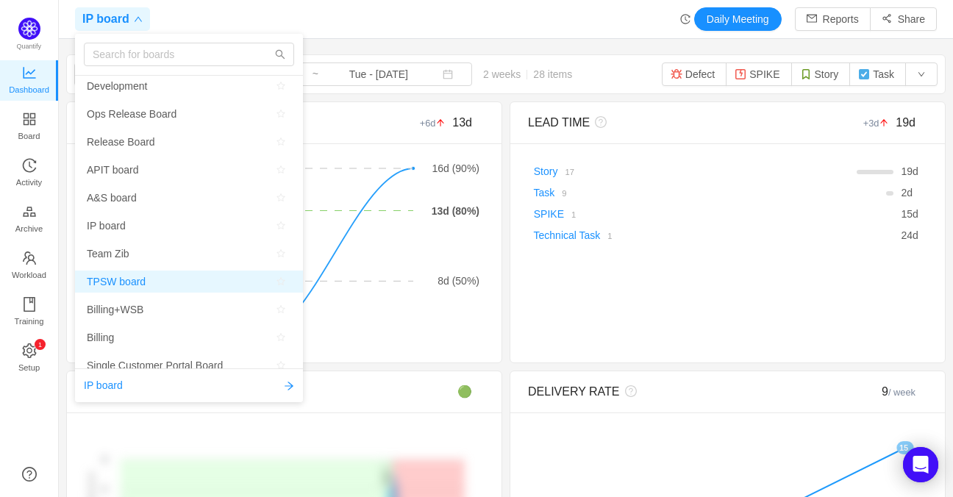
click at [118, 281] on span "TPSW board" at bounding box center [116, 282] width 59 height 22
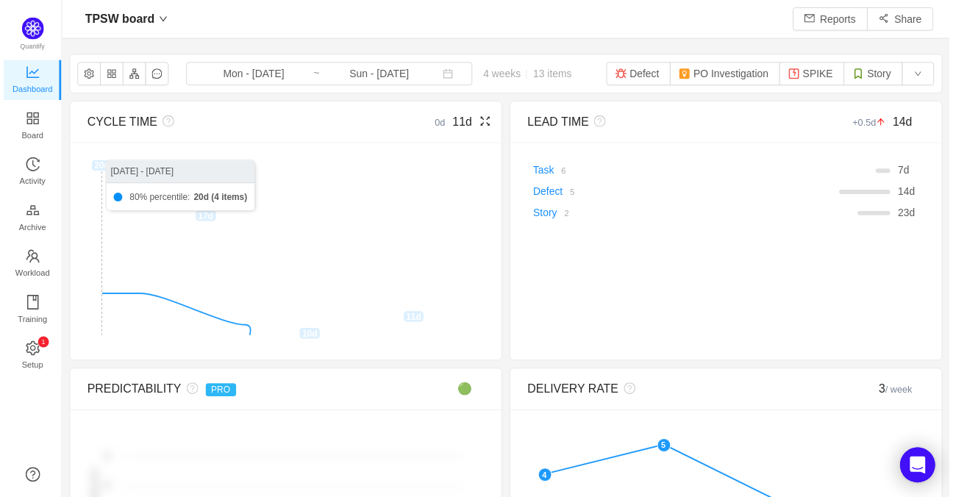
scroll to position [480, 868]
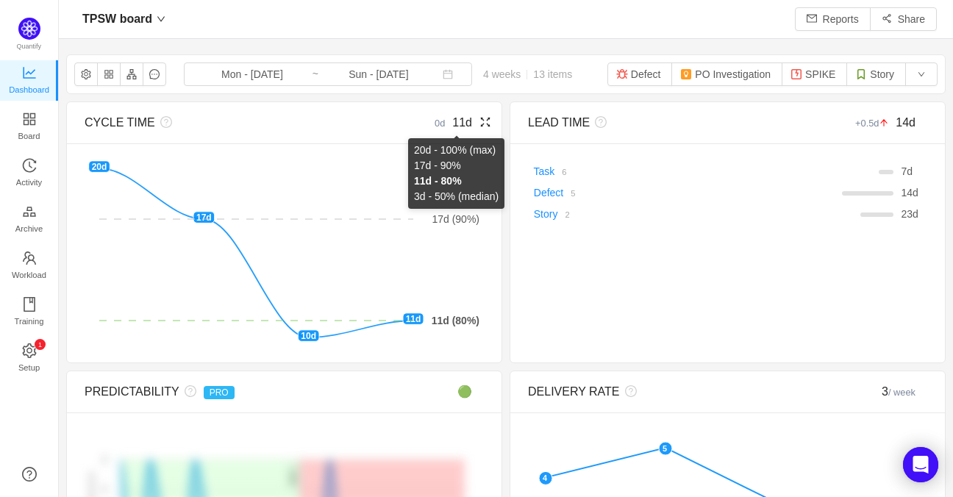
click at [452, 116] on span "11d" at bounding box center [462, 122] width 20 height 13
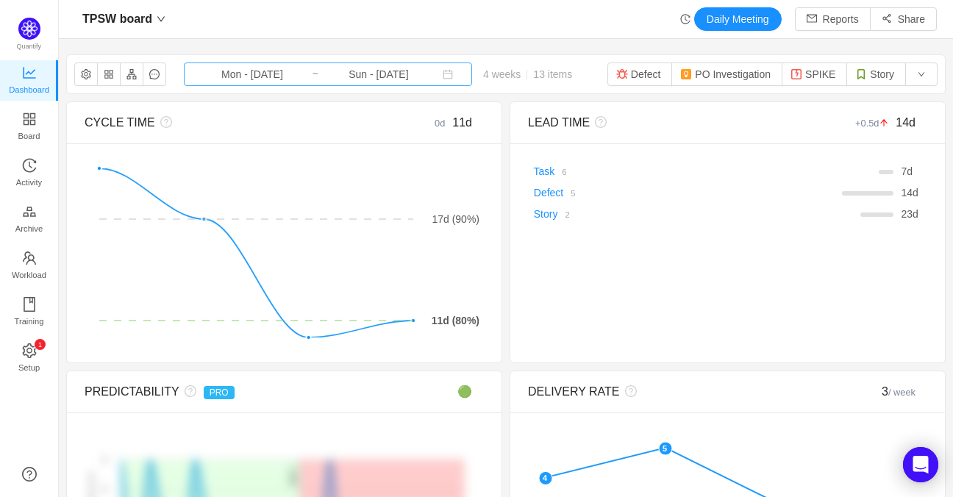
click at [202, 71] on input "Mon - [DATE]" at bounding box center [252, 74] width 119 height 16
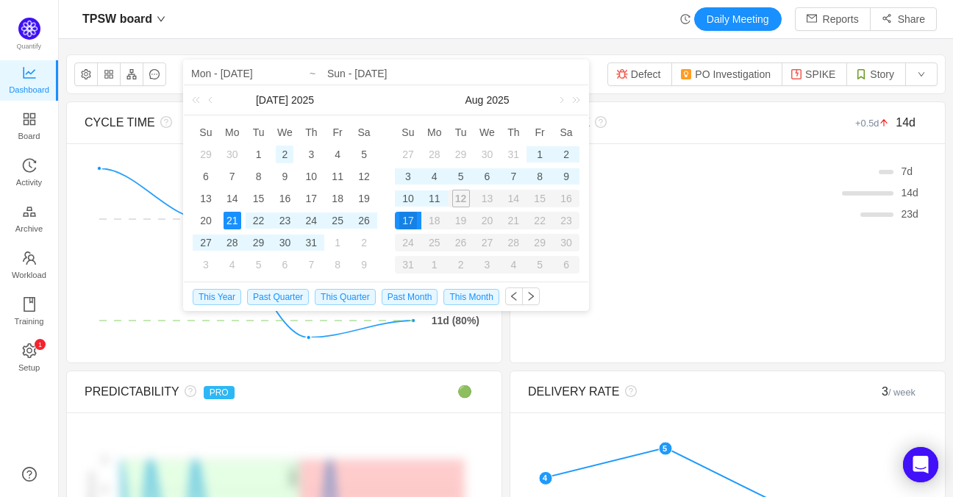
click at [288, 152] on div "2" at bounding box center [285, 155] width 18 height 18
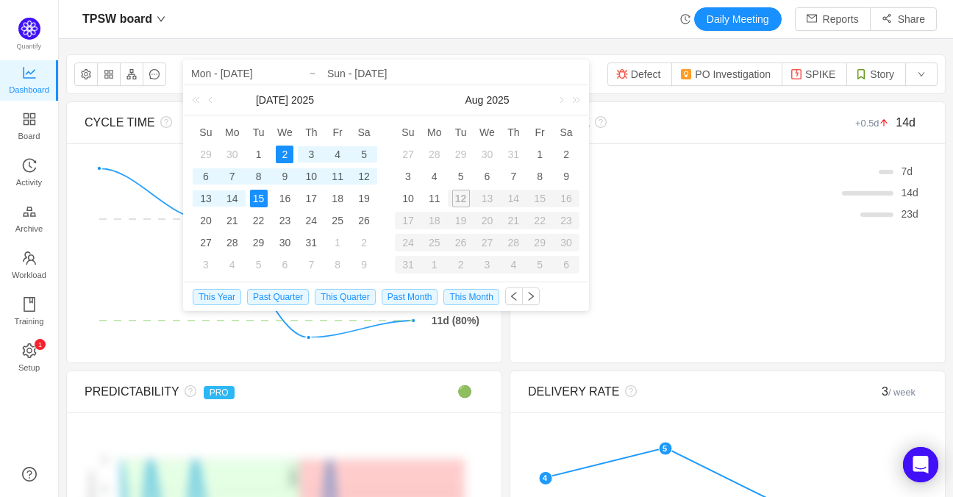
click at [264, 200] on div "15" at bounding box center [259, 199] width 18 height 18
type input "Wed - [DATE]"
type input "Tue - [DATE]"
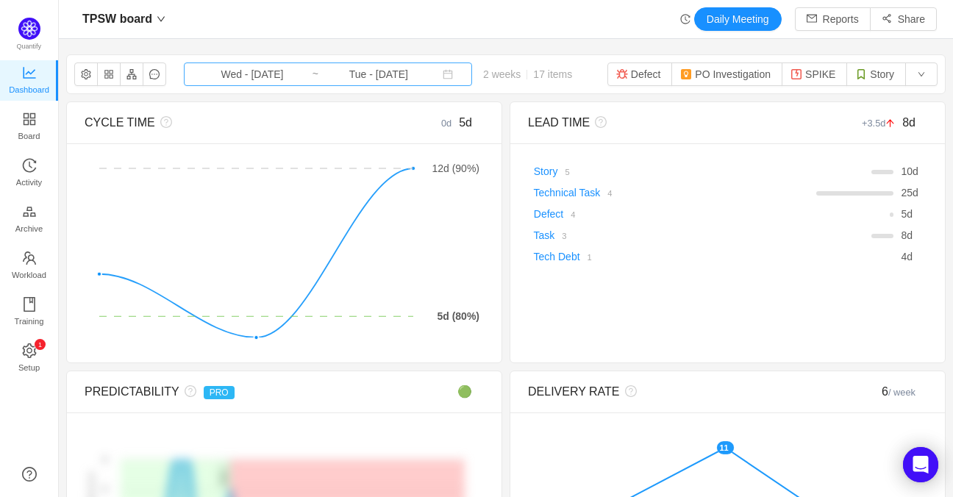
click at [368, 75] on input "Tue - [DATE]" at bounding box center [378, 74] width 119 height 16
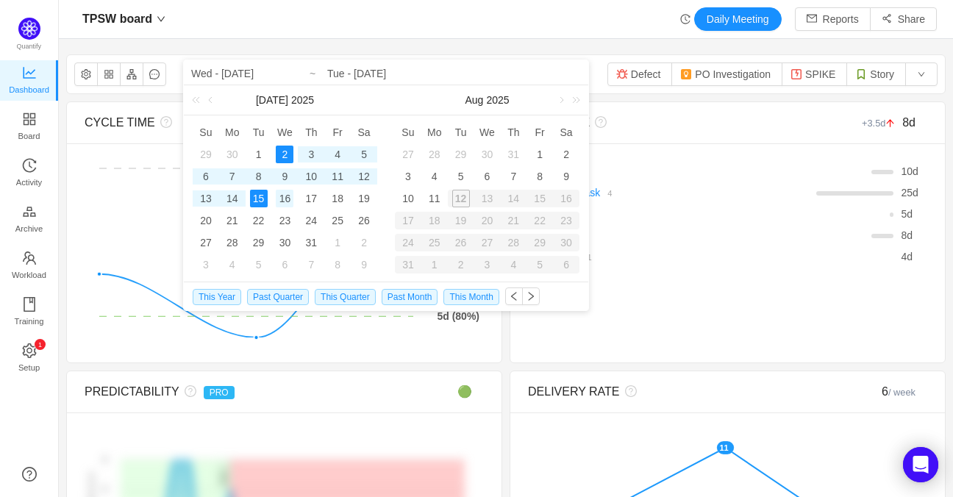
click at [288, 201] on div "16" at bounding box center [285, 199] width 18 height 18
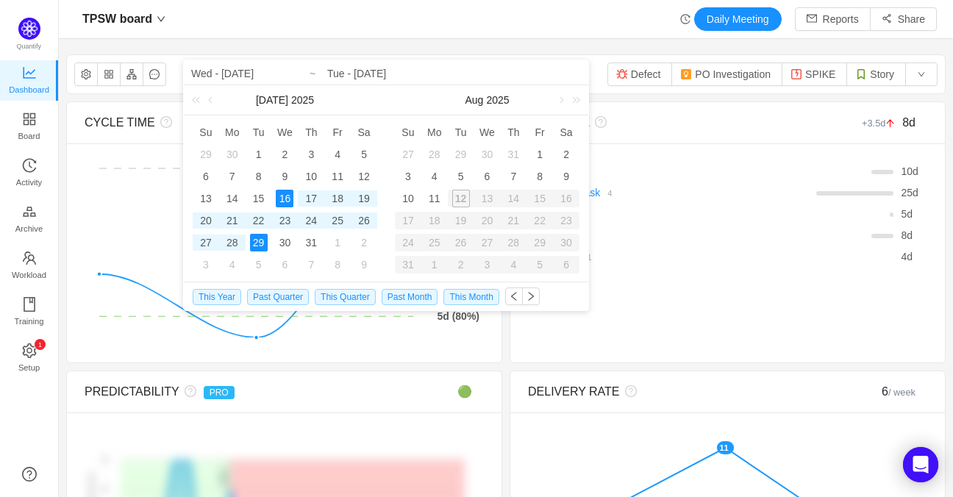
click at [261, 244] on div "29" at bounding box center [259, 243] width 18 height 18
type input "Wed - [DATE]"
type input "Tue - [DATE]"
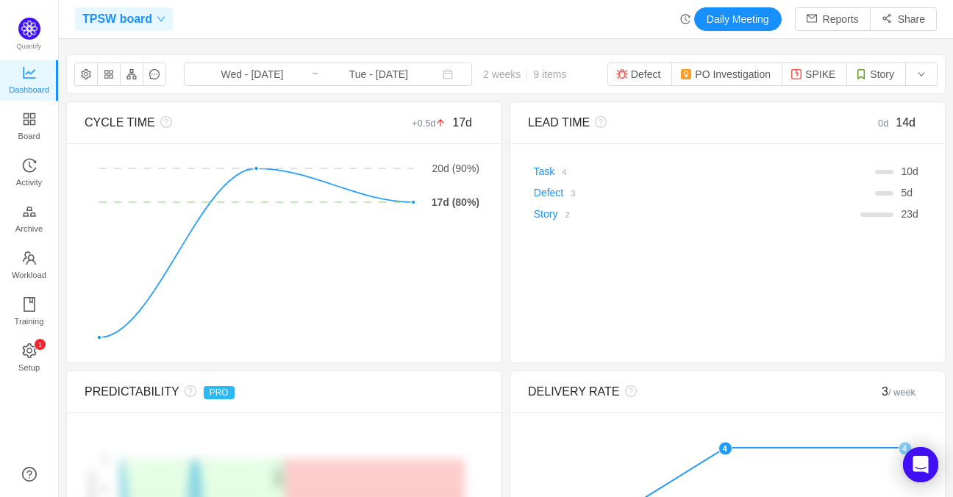
click at [138, 21] on span "TPSW board" at bounding box center [117, 19] width 70 height 24
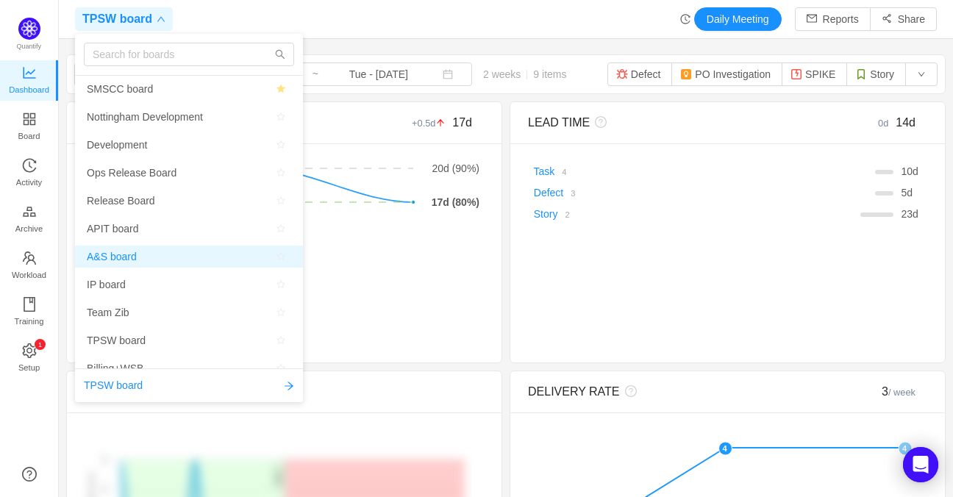
click at [113, 253] on span "A&S board" at bounding box center [112, 257] width 50 height 22
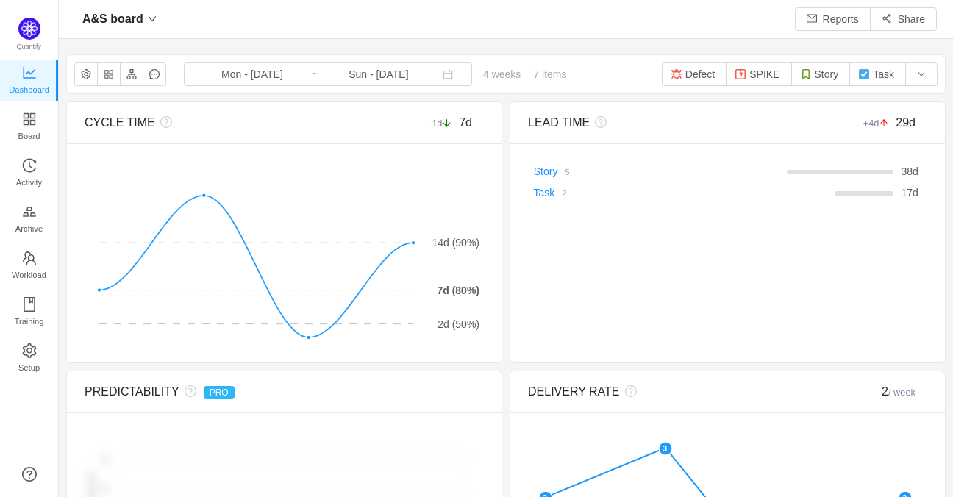
scroll to position [480, 868]
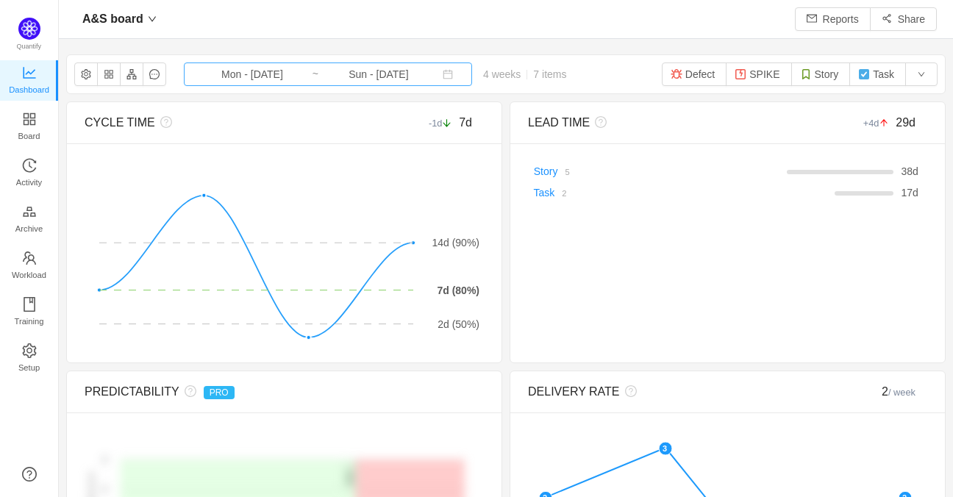
click at [252, 68] on input "Mon - [DATE]" at bounding box center [252, 74] width 119 height 16
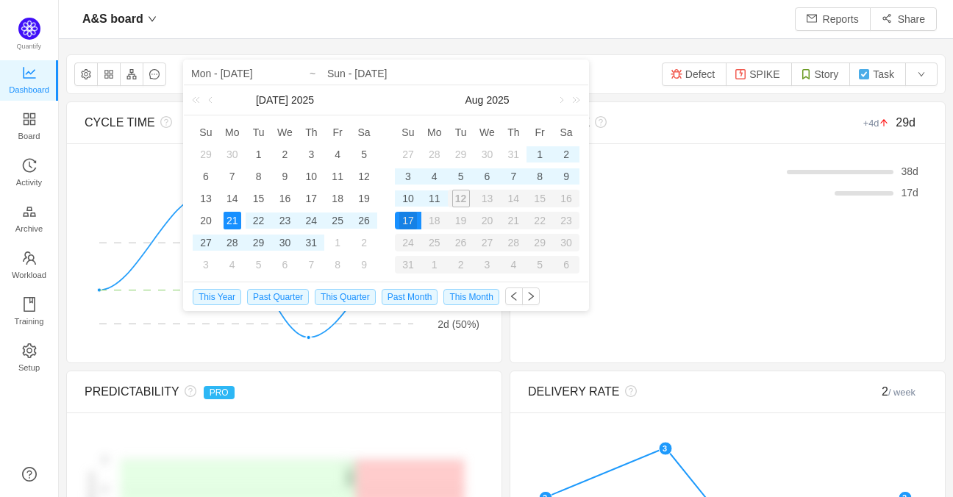
click at [289, 163] on td "2" at bounding box center [285, 154] width 26 height 22
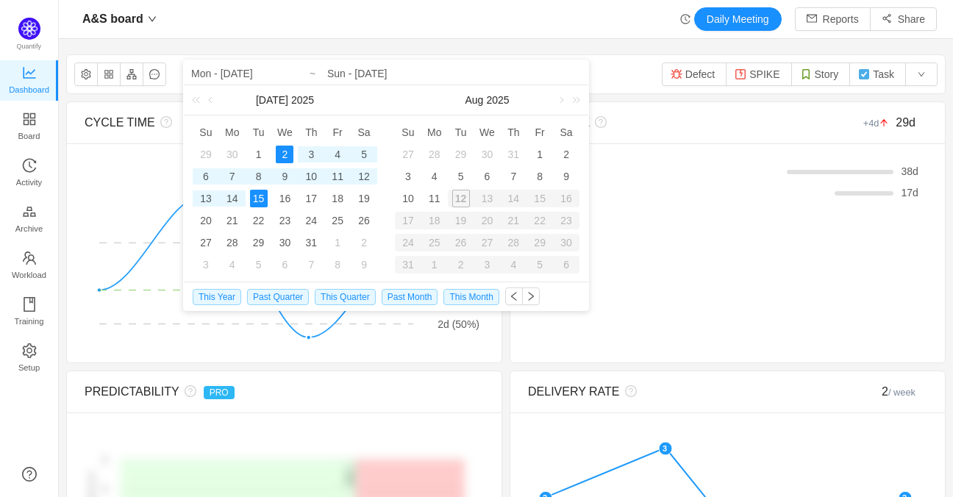
click at [259, 197] on div "15" at bounding box center [259, 199] width 18 height 18
type input "Wed - [DATE]"
type input "Tue - [DATE]"
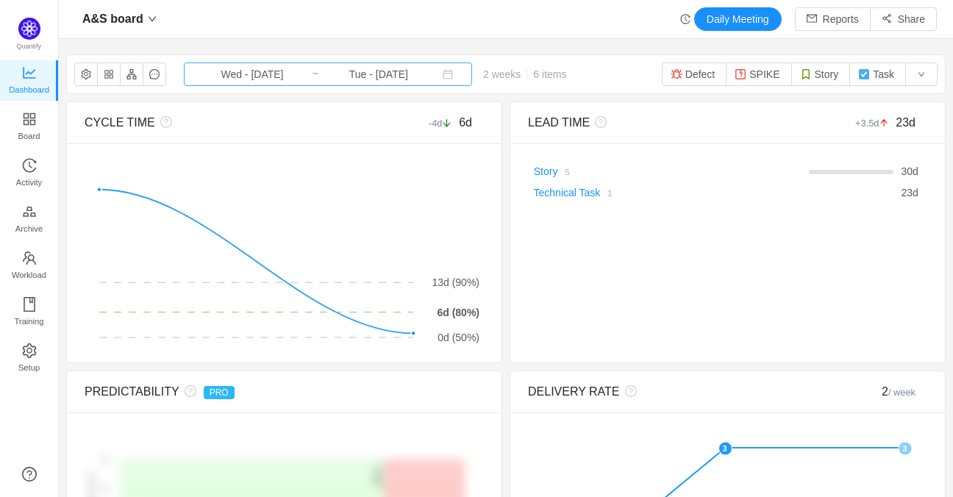
click at [362, 74] on input "Tue - [DATE]" at bounding box center [378, 74] width 119 height 16
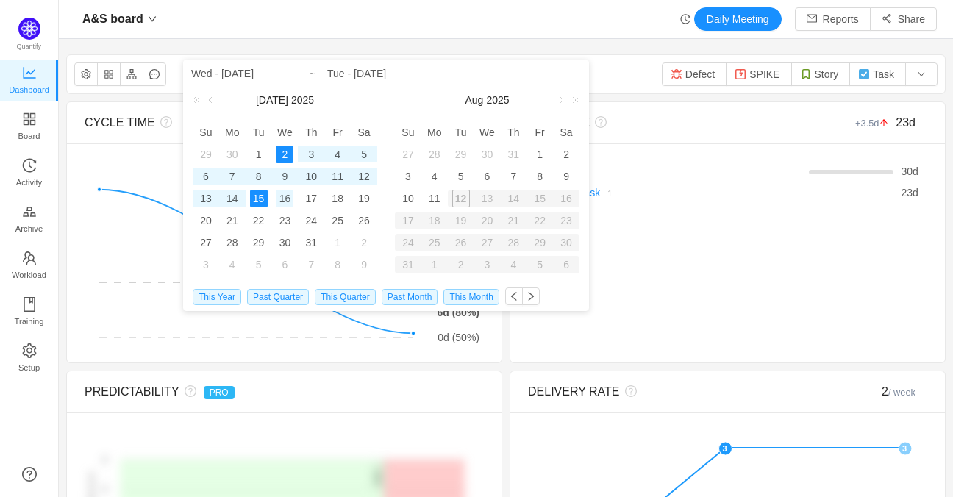
click at [285, 196] on div "16" at bounding box center [285, 199] width 18 height 18
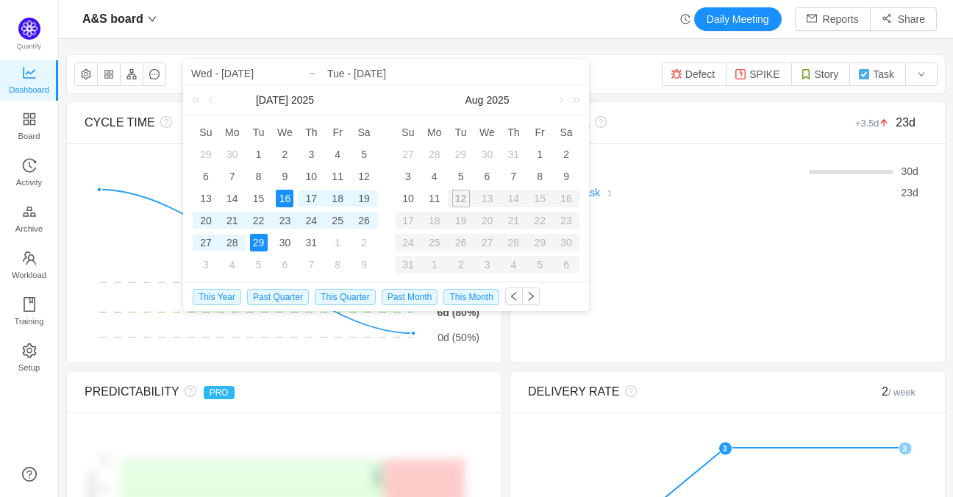
click at [262, 245] on div "29" at bounding box center [259, 243] width 18 height 18
type input "Wed - [DATE]"
type input "Tue - [DATE]"
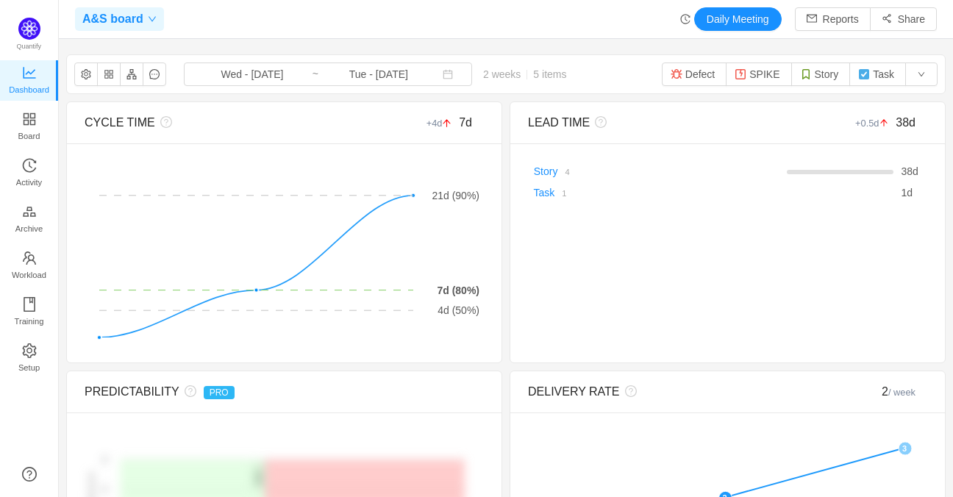
click at [151, 22] on icon "icon: down" at bounding box center [152, 19] width 9 height 9
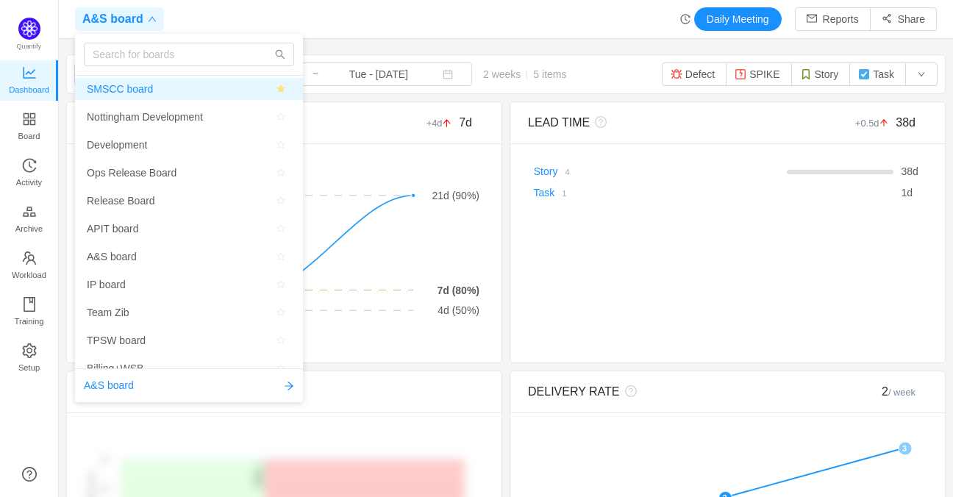
click at [135, 93] on span "SMSCC board" at bounding box center [120, 89] width 66 height 22
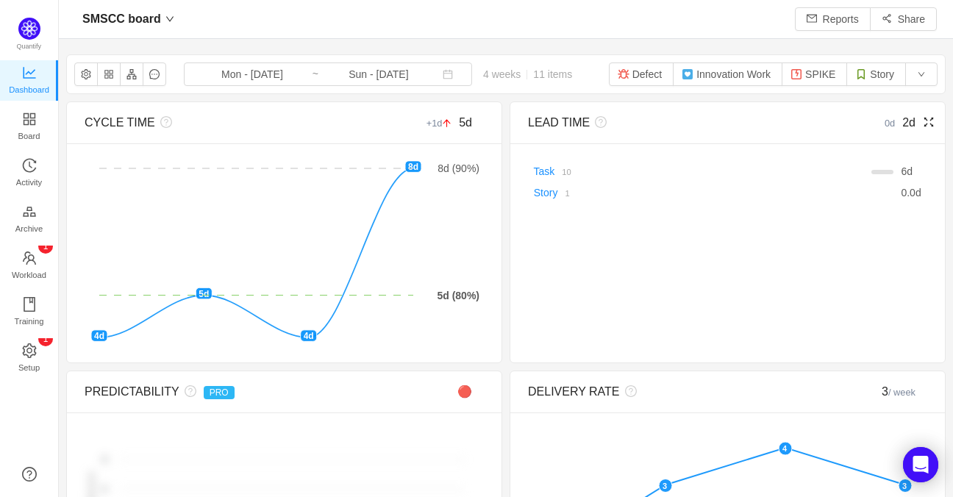
scroll to position [480, 868]
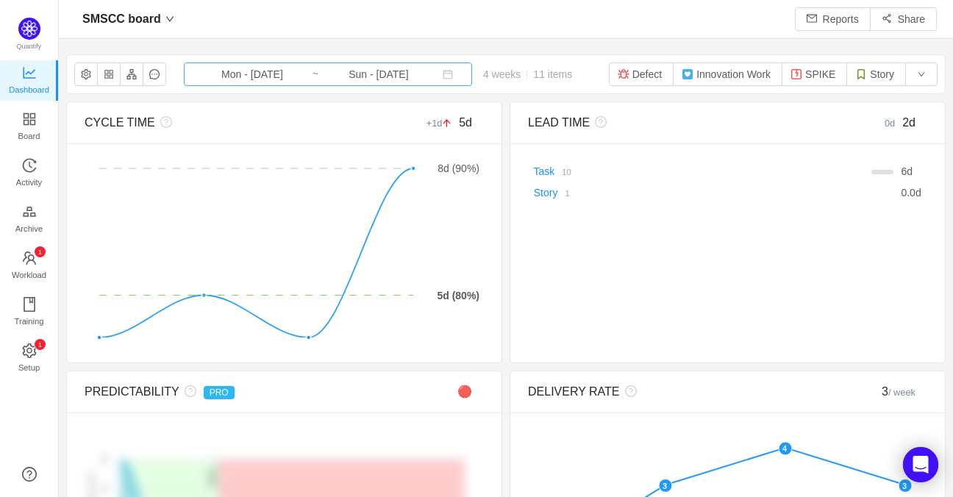
click at [272, 78] on input "Mon - [DATE]" at bounding box center [252, 74] width 119 height 16
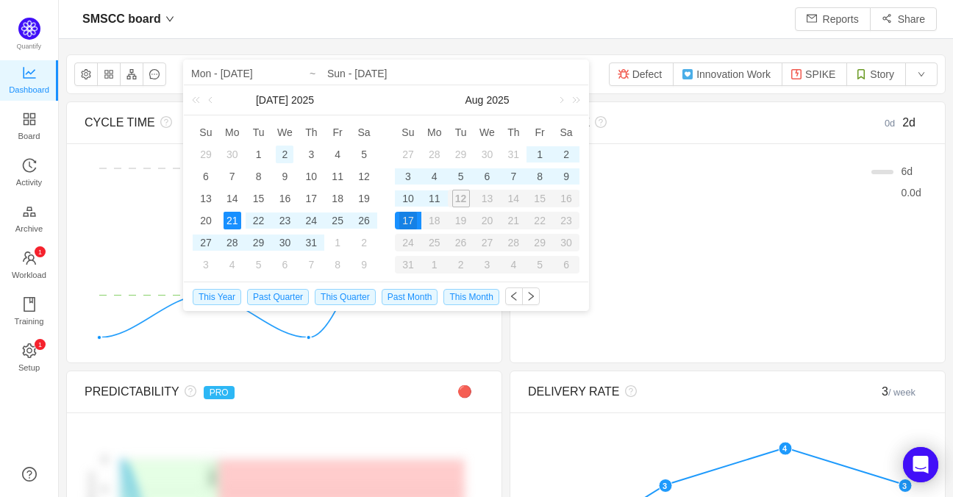
click at [282, 149] on div "2" at bounding box center [285, 155] width 18 height 18
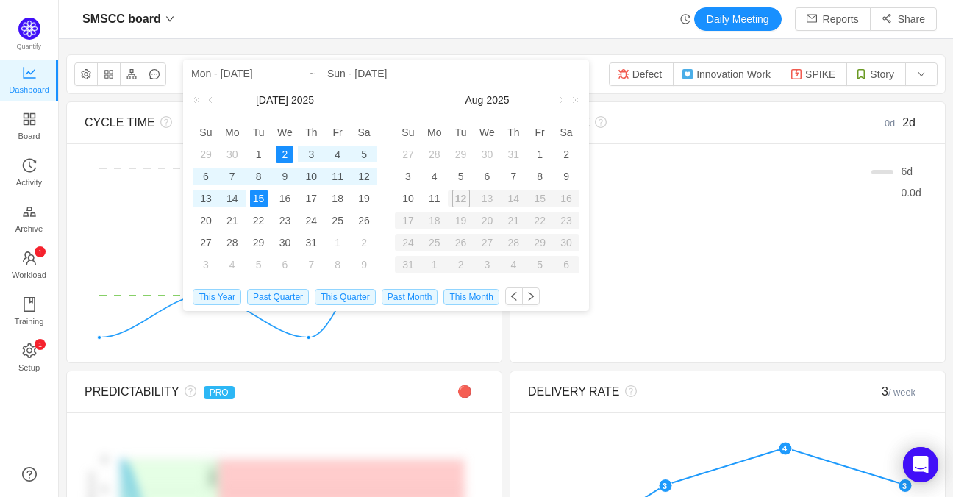
click at [255, 205] on div "15" at bounding box center [259, 199] width 18 height 18
type input "Wed - [DATE]"
type input "Tue - [DATE]"
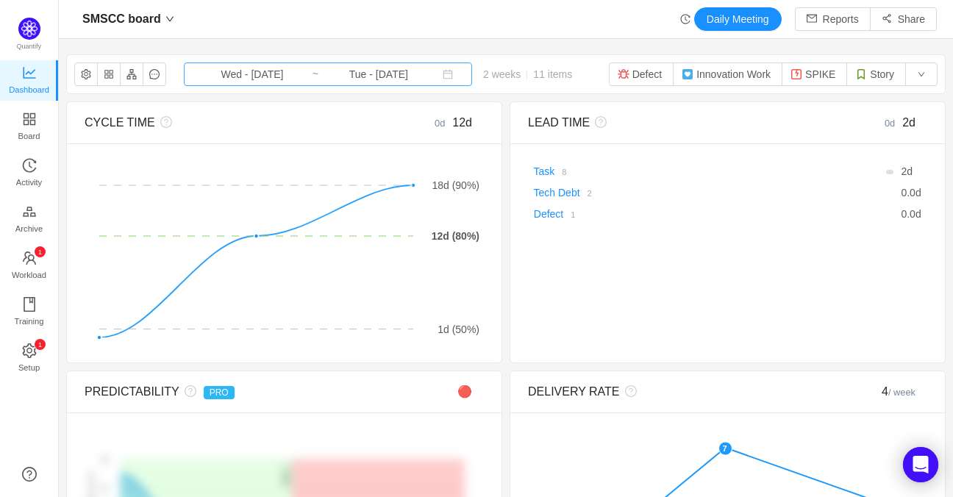
click at [368, 81] on input "Tue - [DATE]" at bounding box center [378, 74] width 119 height 16
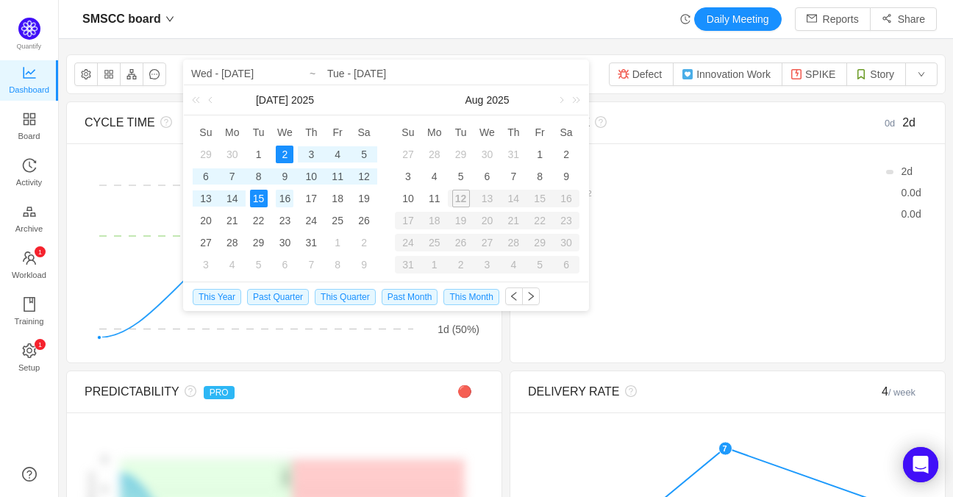
click at [291, 200] on div "16" at bounding box center [285, 199] width 18 height 18
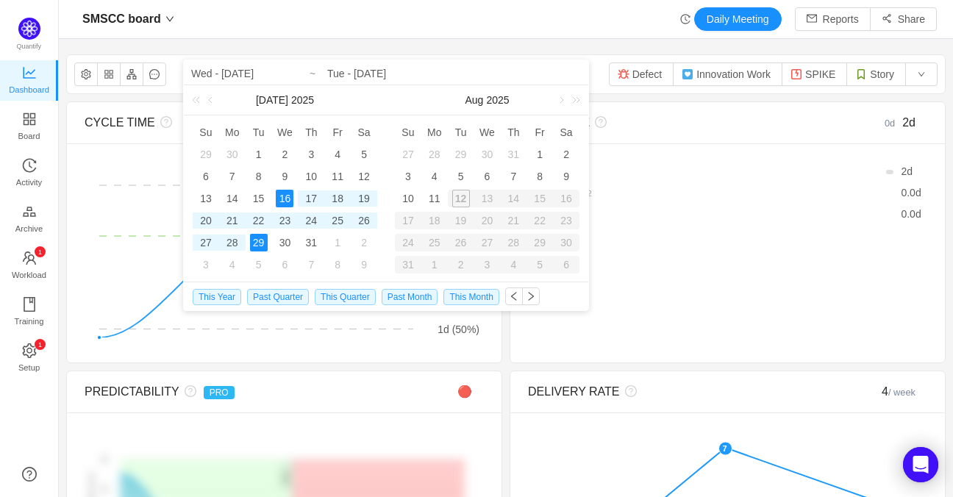
click at [266, 246] on div "29" at bounding box center [259, 243] width 18 height 18
type input "Wed - [DATE]"
type input "Tue - [DATE]"
